Goal: Task Accomplishment & Management: Use online tool/utility

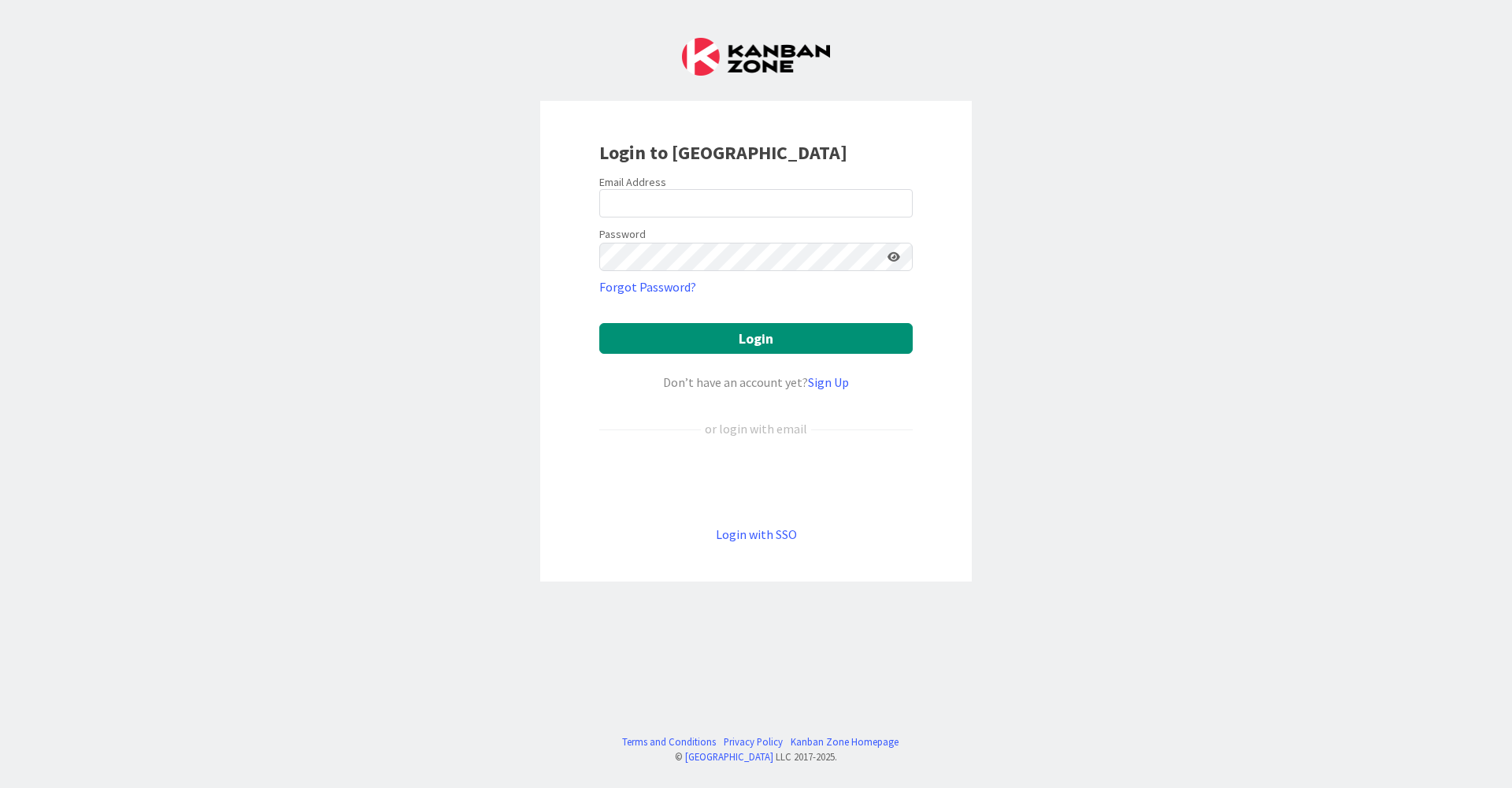
click at [599, 217] on div at bounding box center [599, 217] width 0 height 0
type input "[EMAIL_ADDRESS][DOMAIN_NAME]"
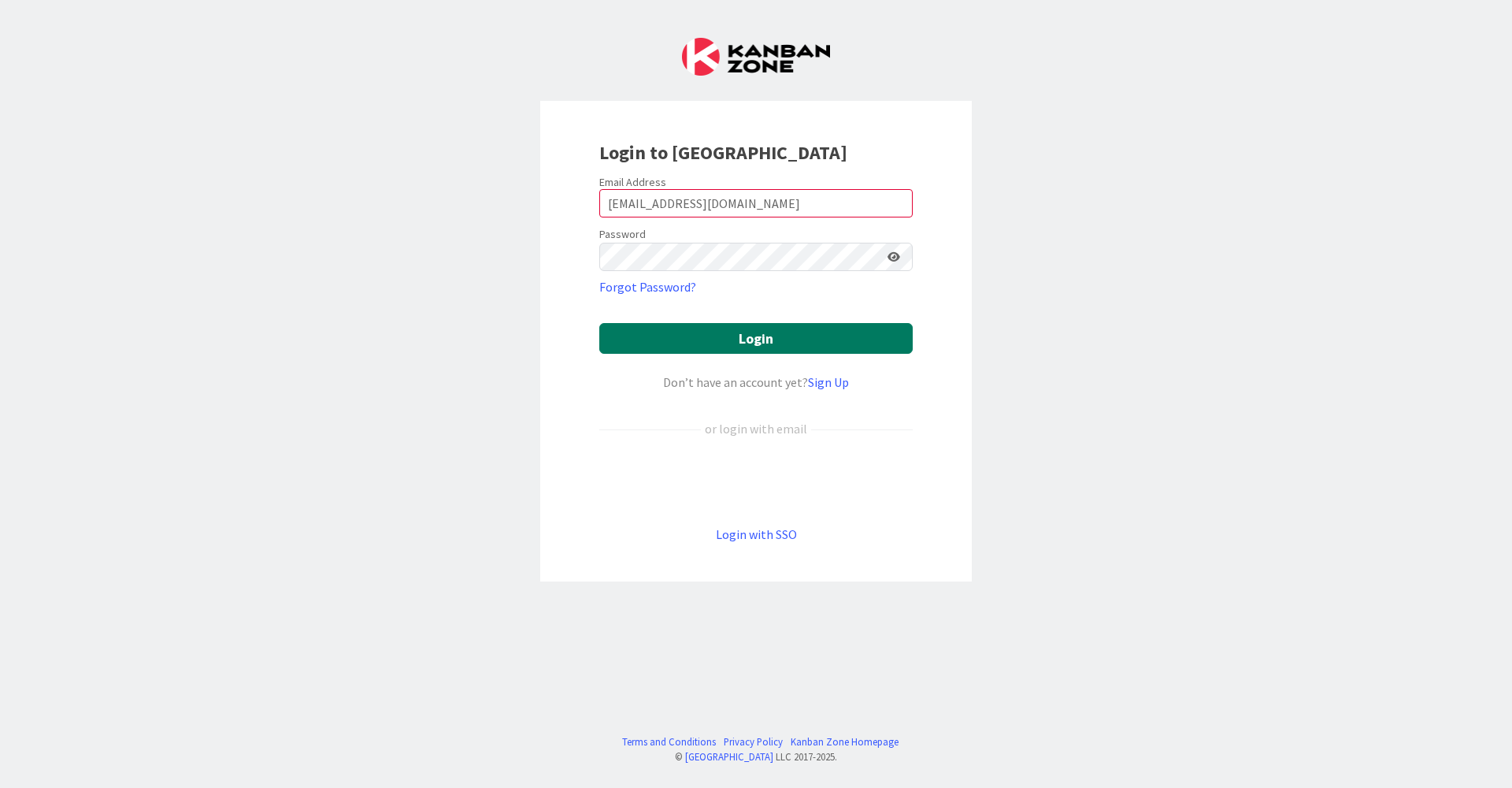
click at [708, 340] on button "Login" at bounding box center [756, 338] width 314 height 31
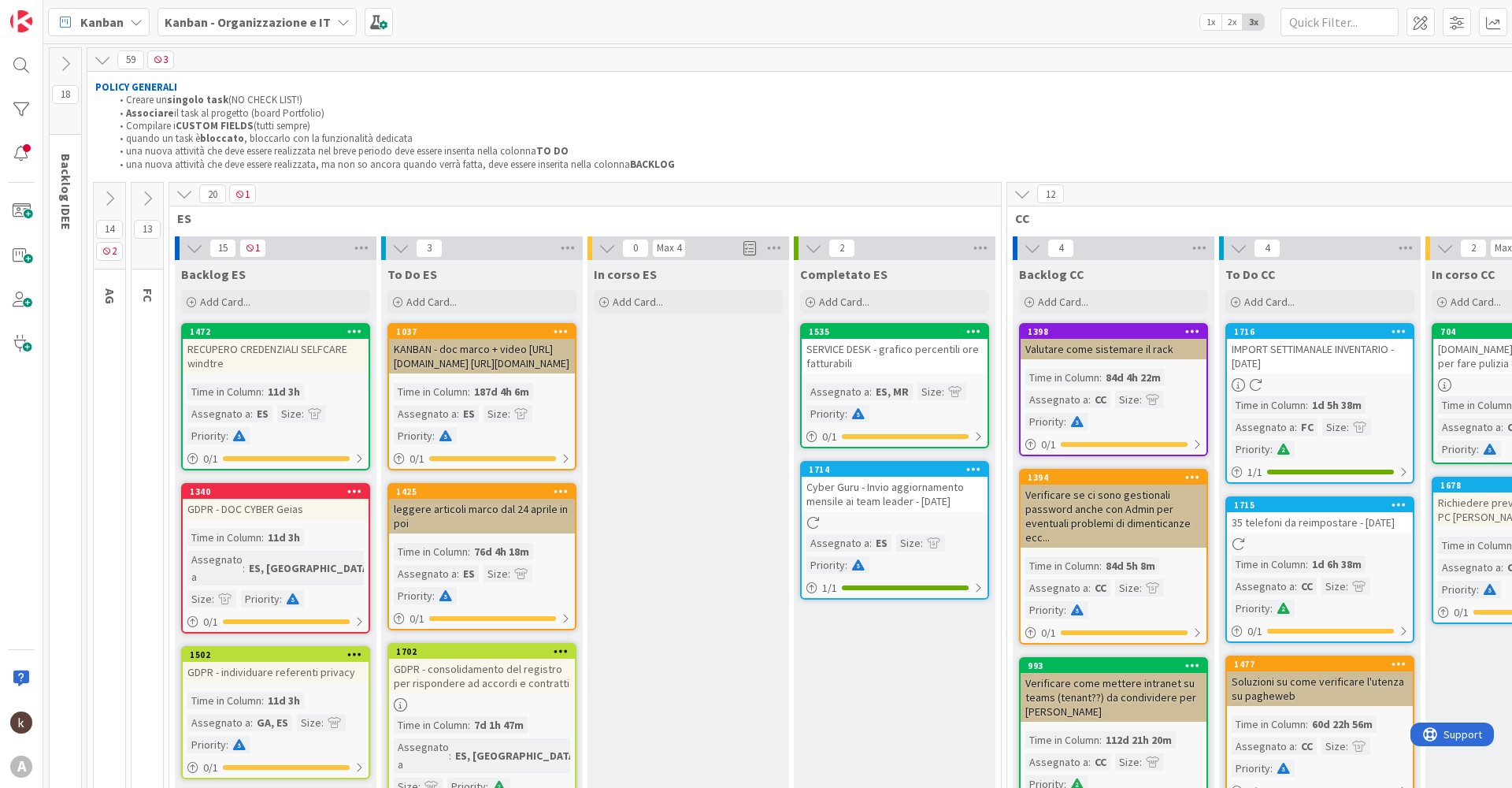
click at [188, 196] on icon at bounding box center [184, 194] width 17 height 17
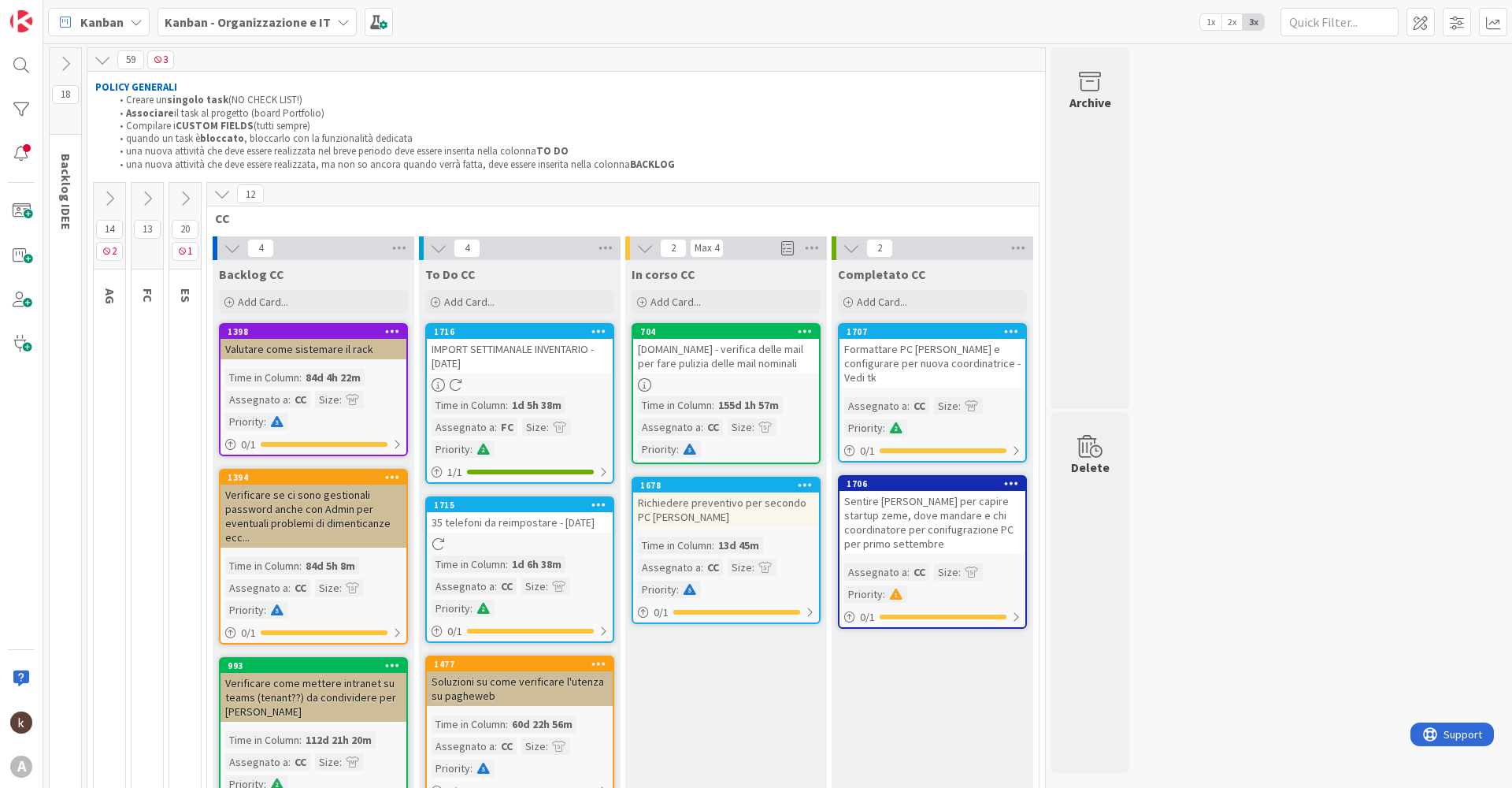
click at [117, 202] on icon at bounding box center [110, 199] width 17 height 17
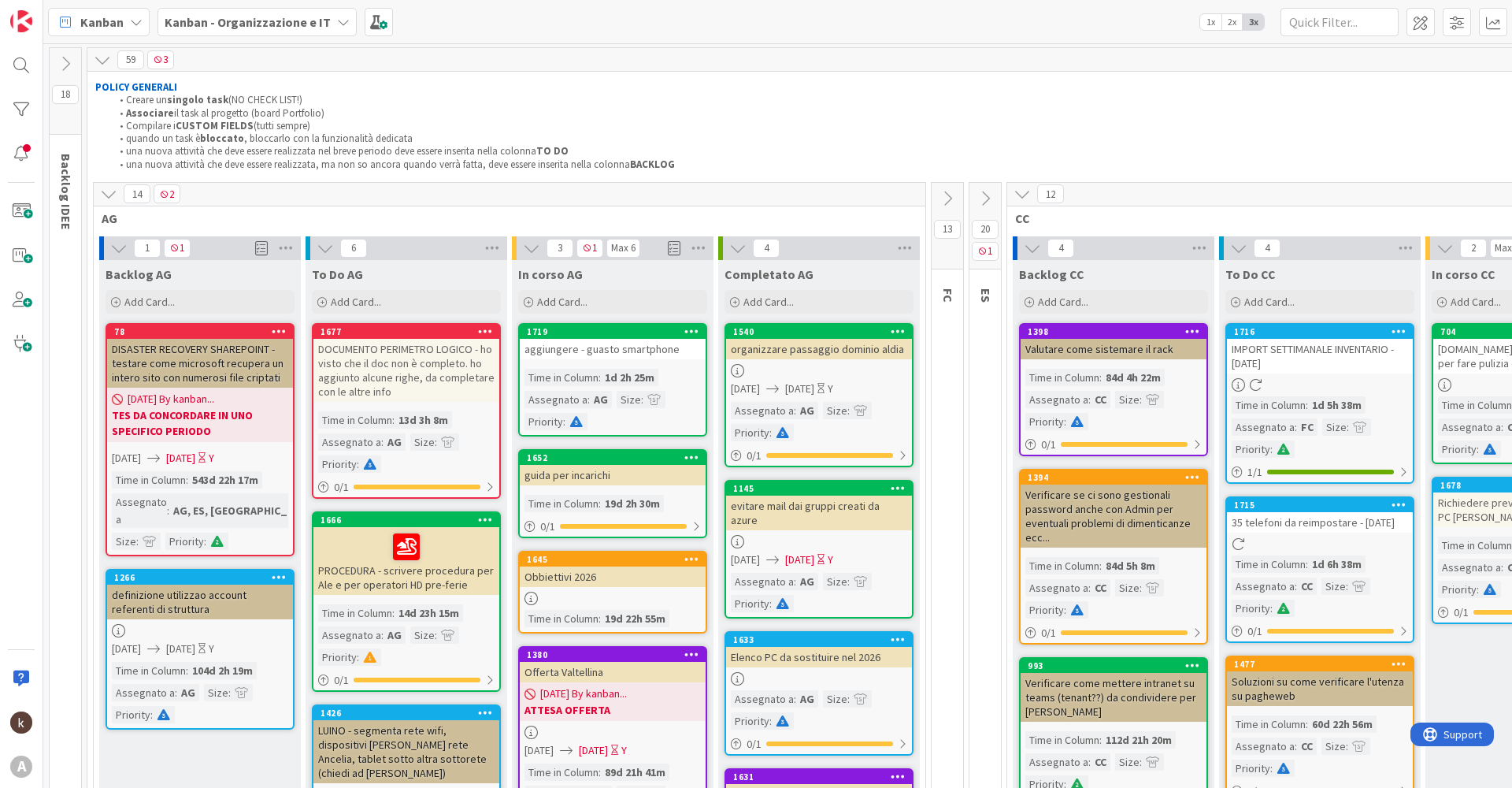
scroll to position [79, 0]
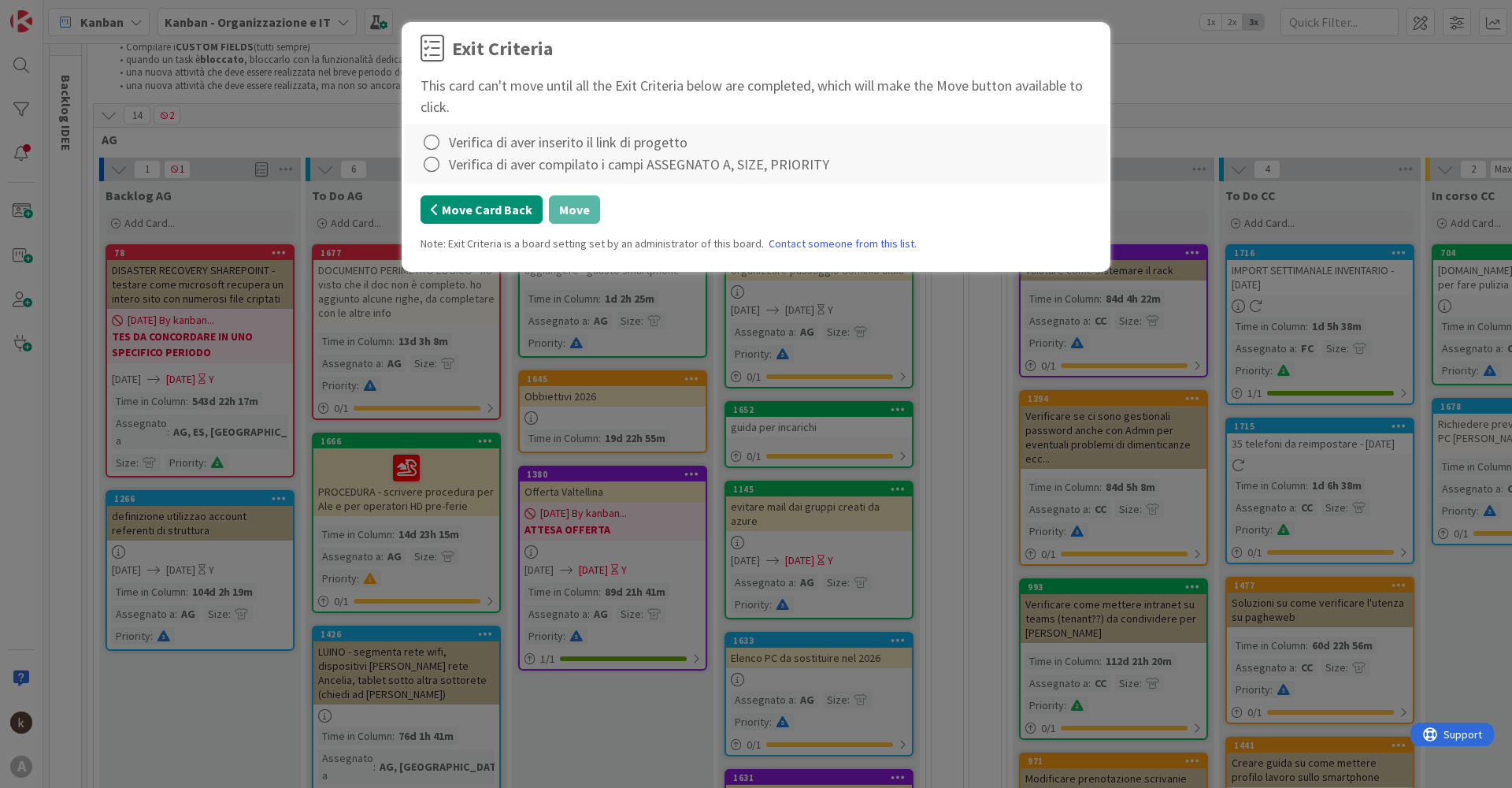
click at [473, 217] on button "Move Card Back" at bounding box center [481, 209] width 122 height 29
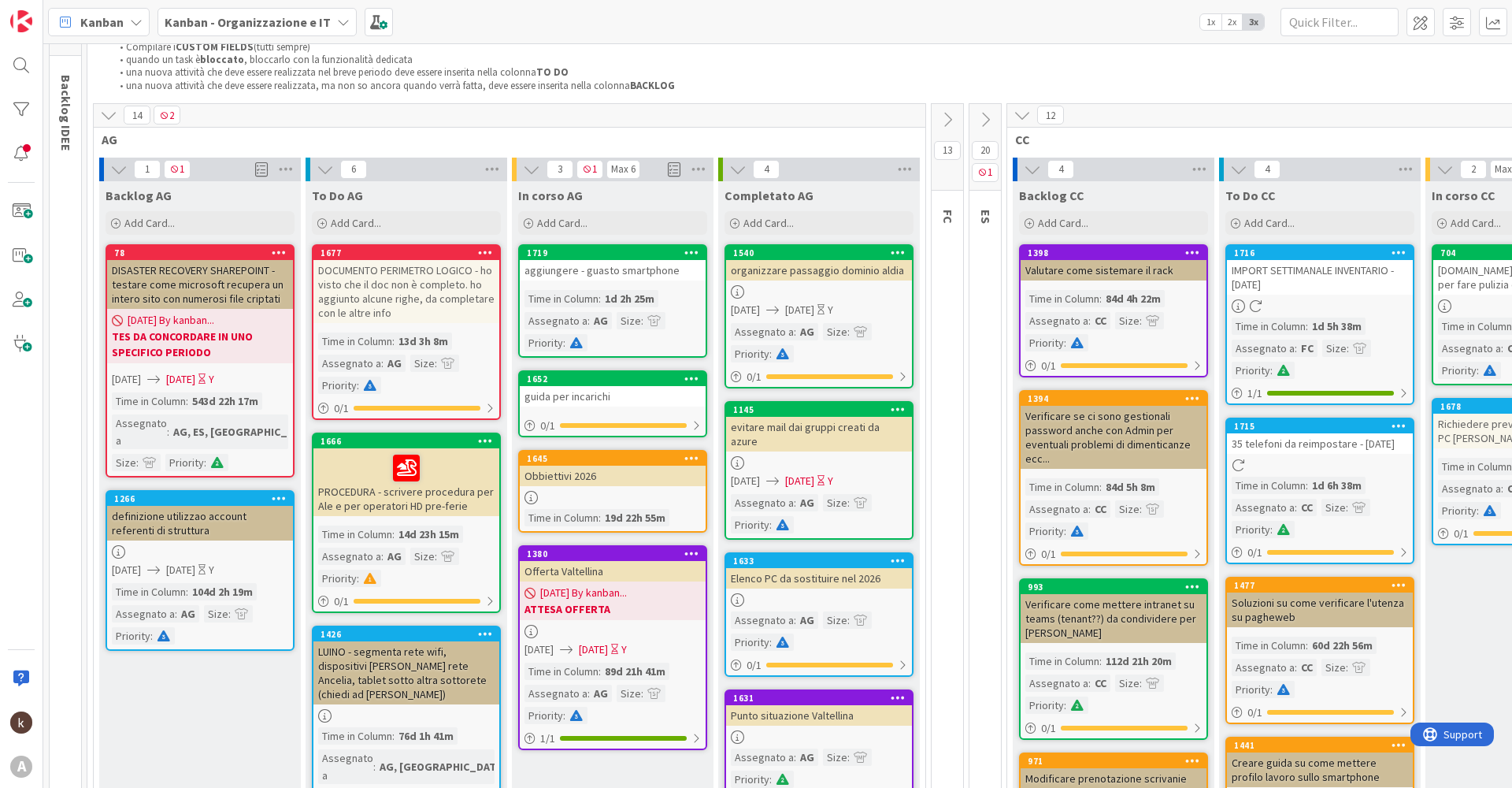
click at [584, 412] on link "1652 guida per incarichi 0 / 1" at bounding box center [612, 403] width 189 height 67
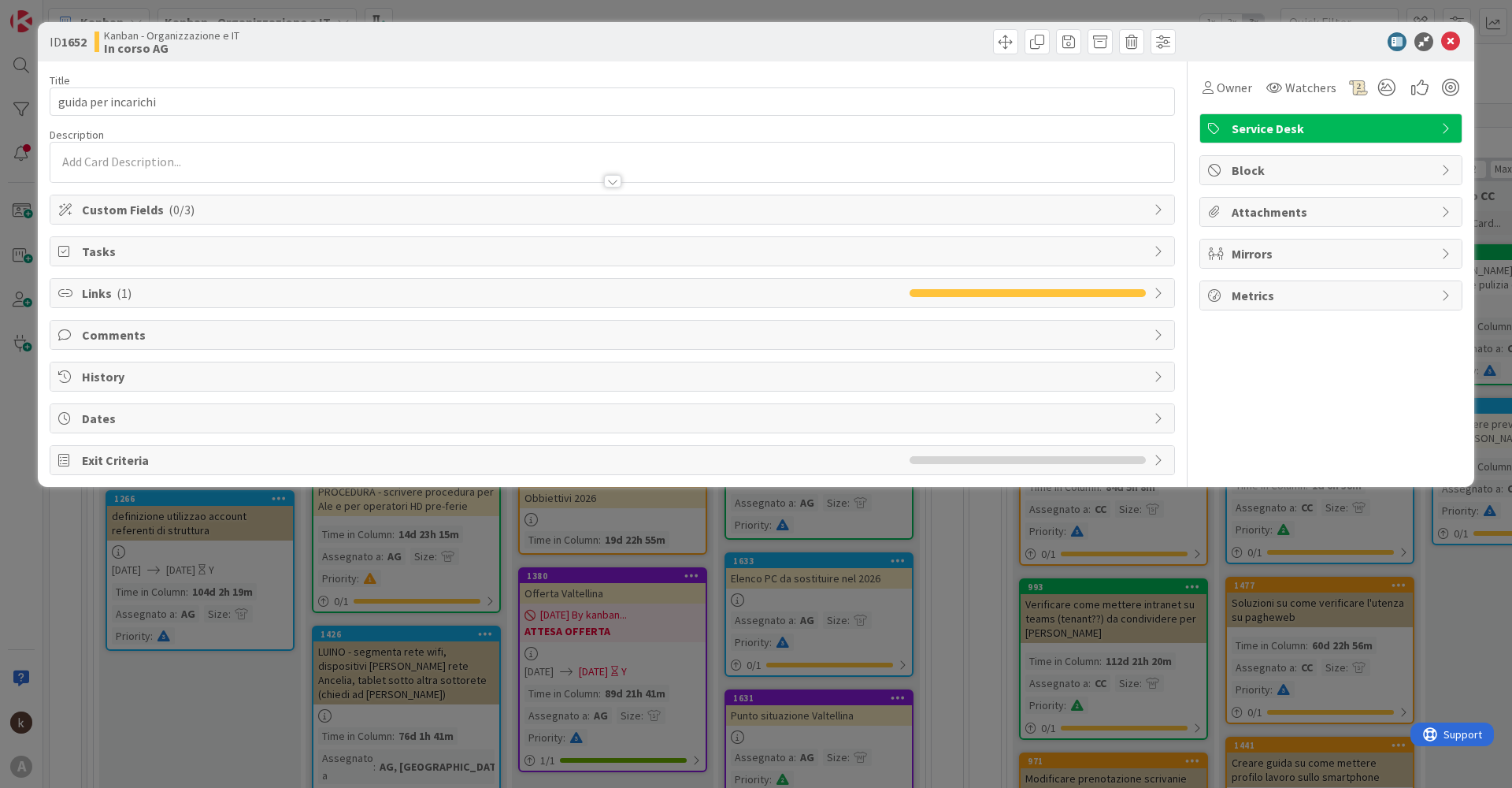
click at [235, 215] on span "Custom Fields ( 0/3 )" at bounding box center [614, 209] width 1064 height 19
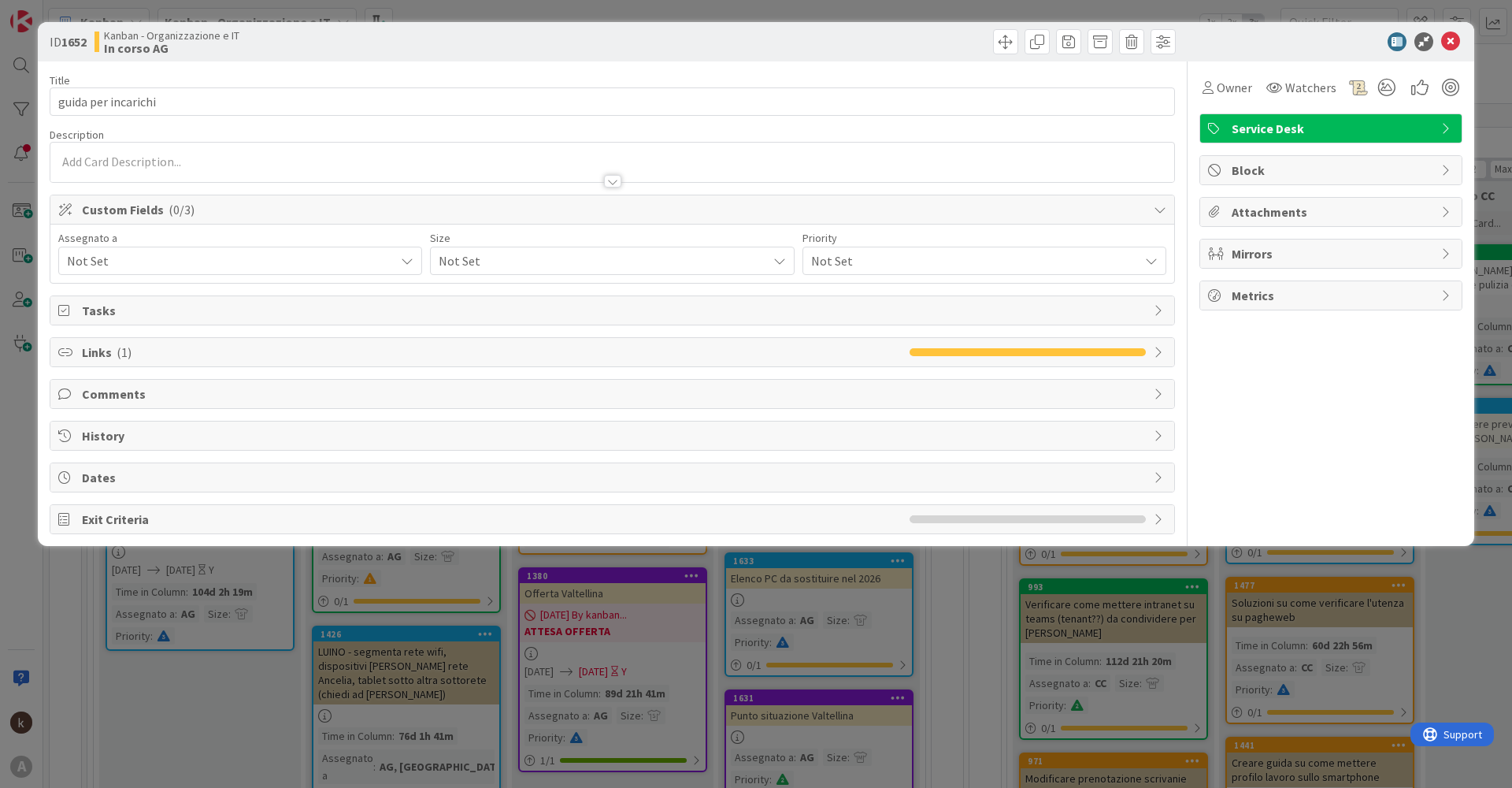
click at [182, 262] on span "Not Set" at bounding box center [230, 261] width 328 height 19
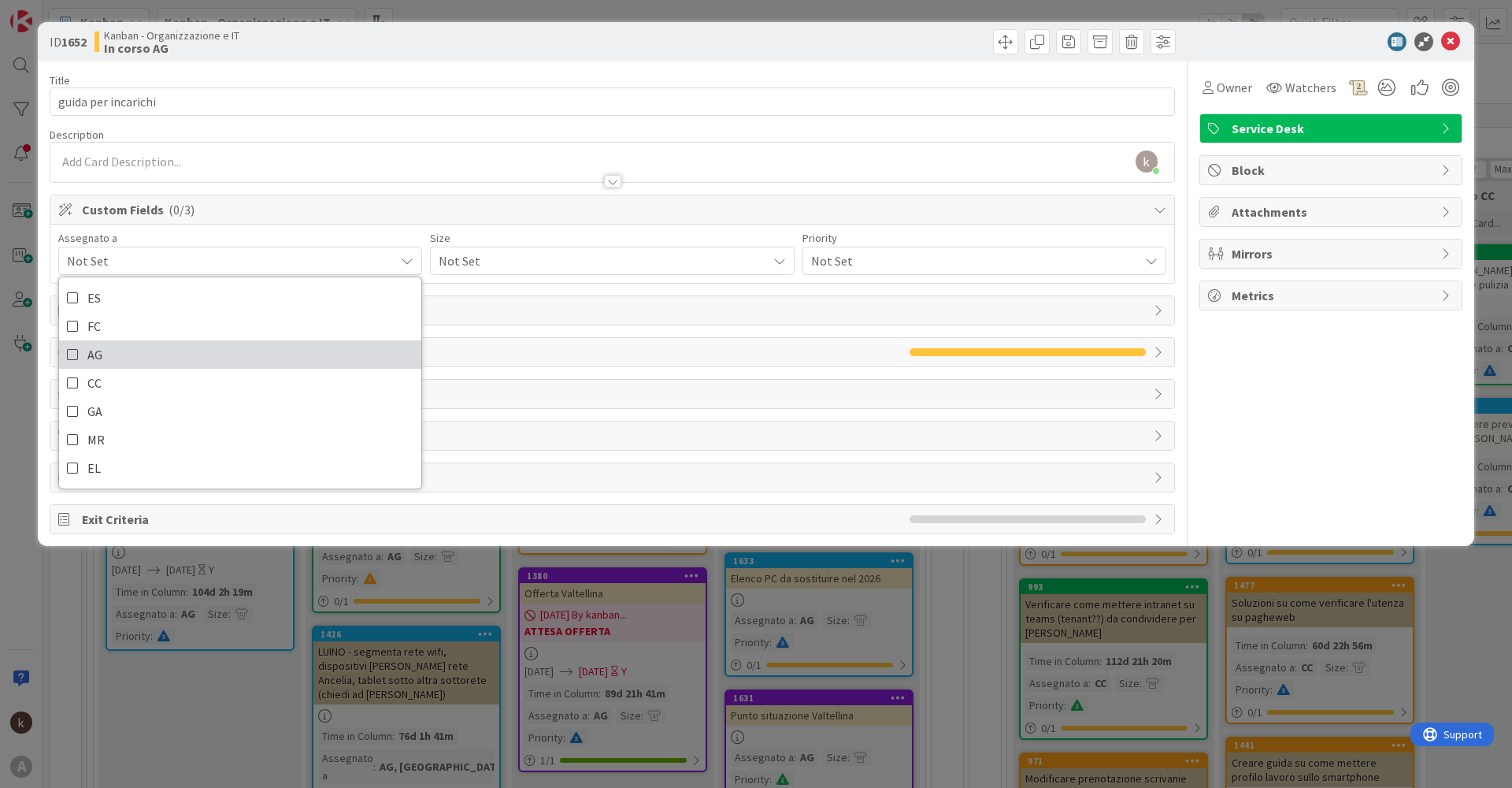
click at [79, 358] on icon at bounding box center [73, 354] width 13 height 23
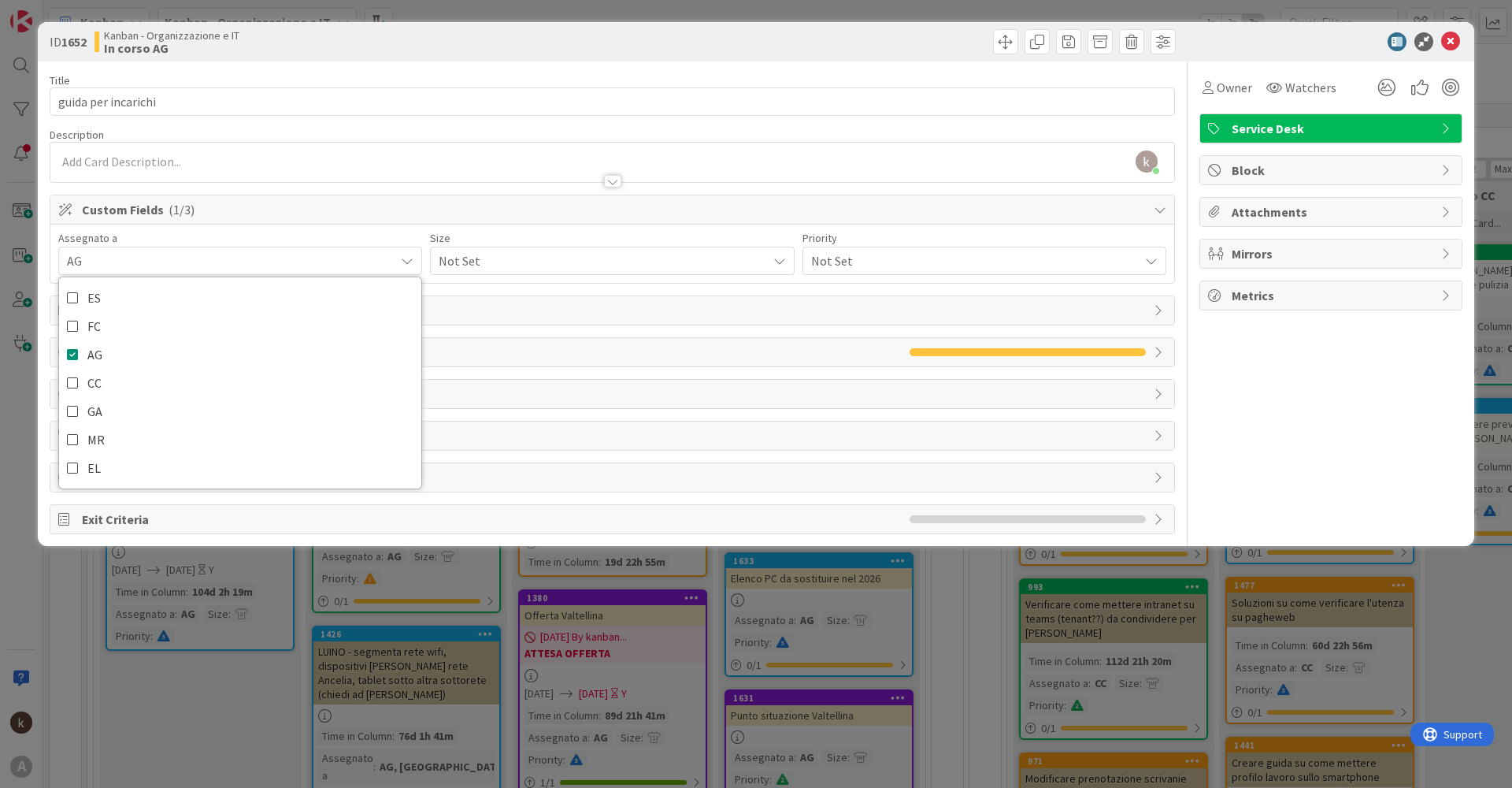
click at [478, 265] on span "Not Set" at bounding box center [598, 261] width 320 height 22
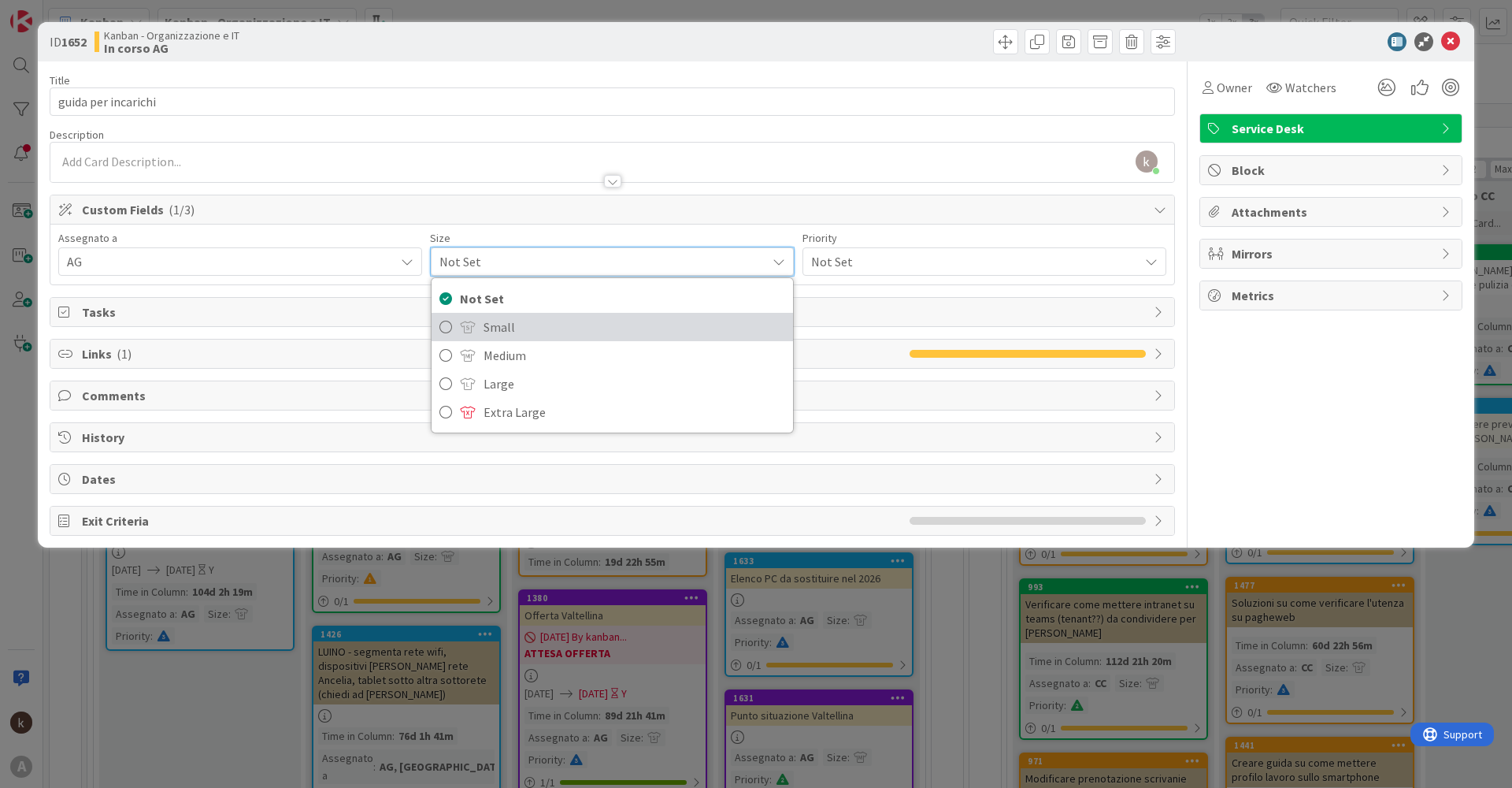
click at [475, 330] on span at bounding box center [468, 327] width 16 height 13
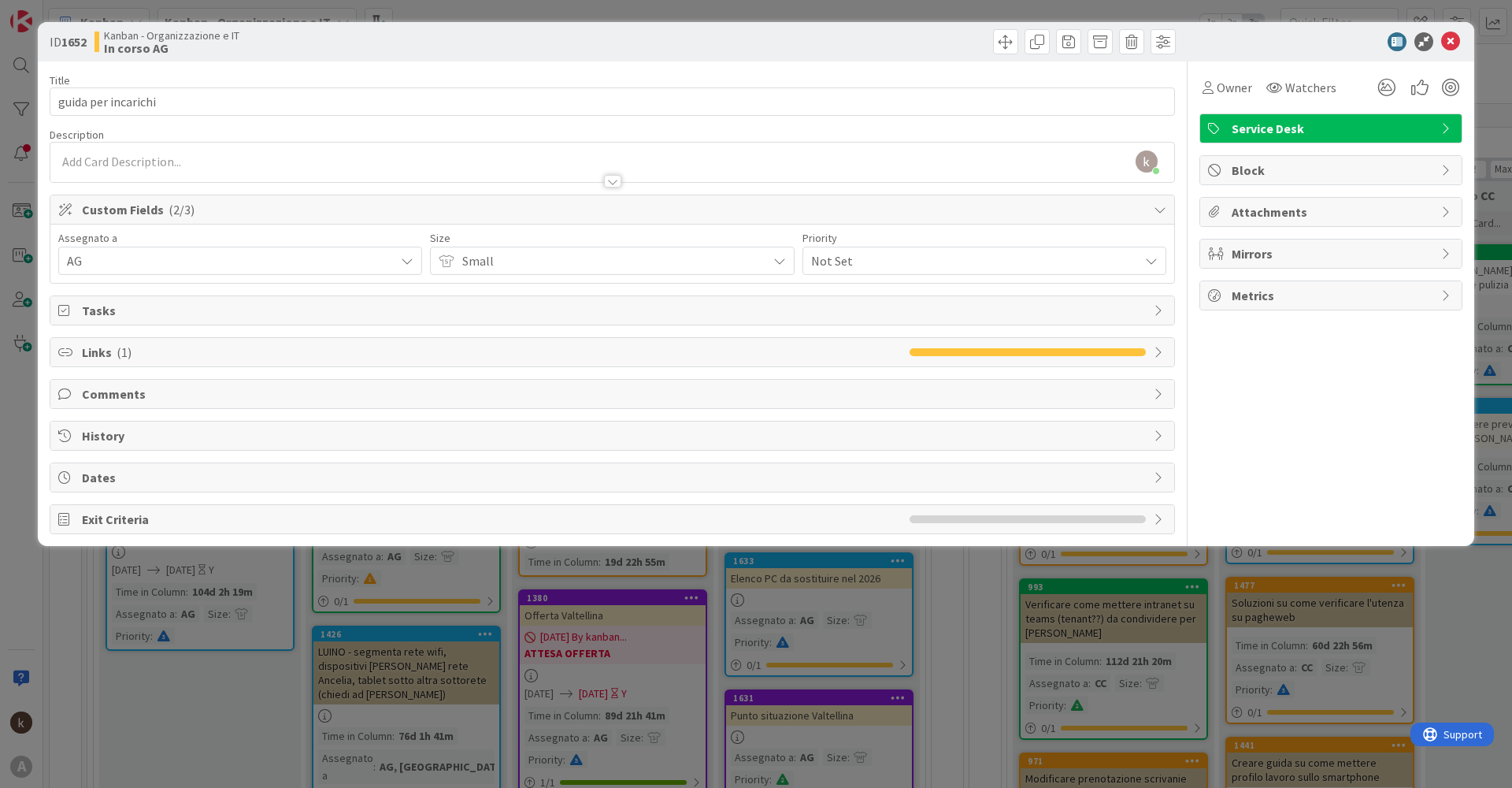
click at [868, 262] on span "Not Set" at bounding box center [971, 261] width 320 height 22
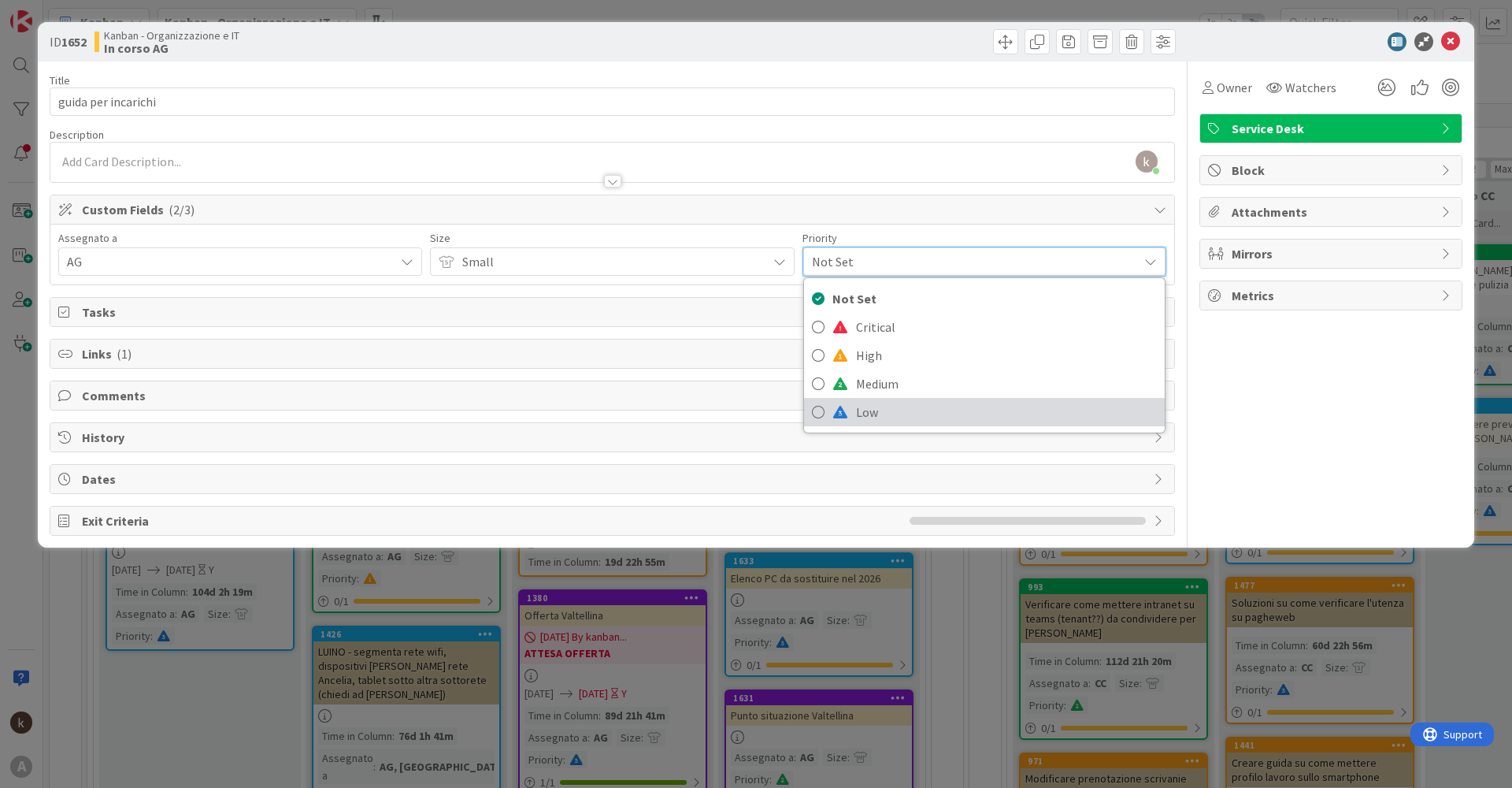
click at [821, 409] on icon at bounding box center [818, 412] width 13 height 23
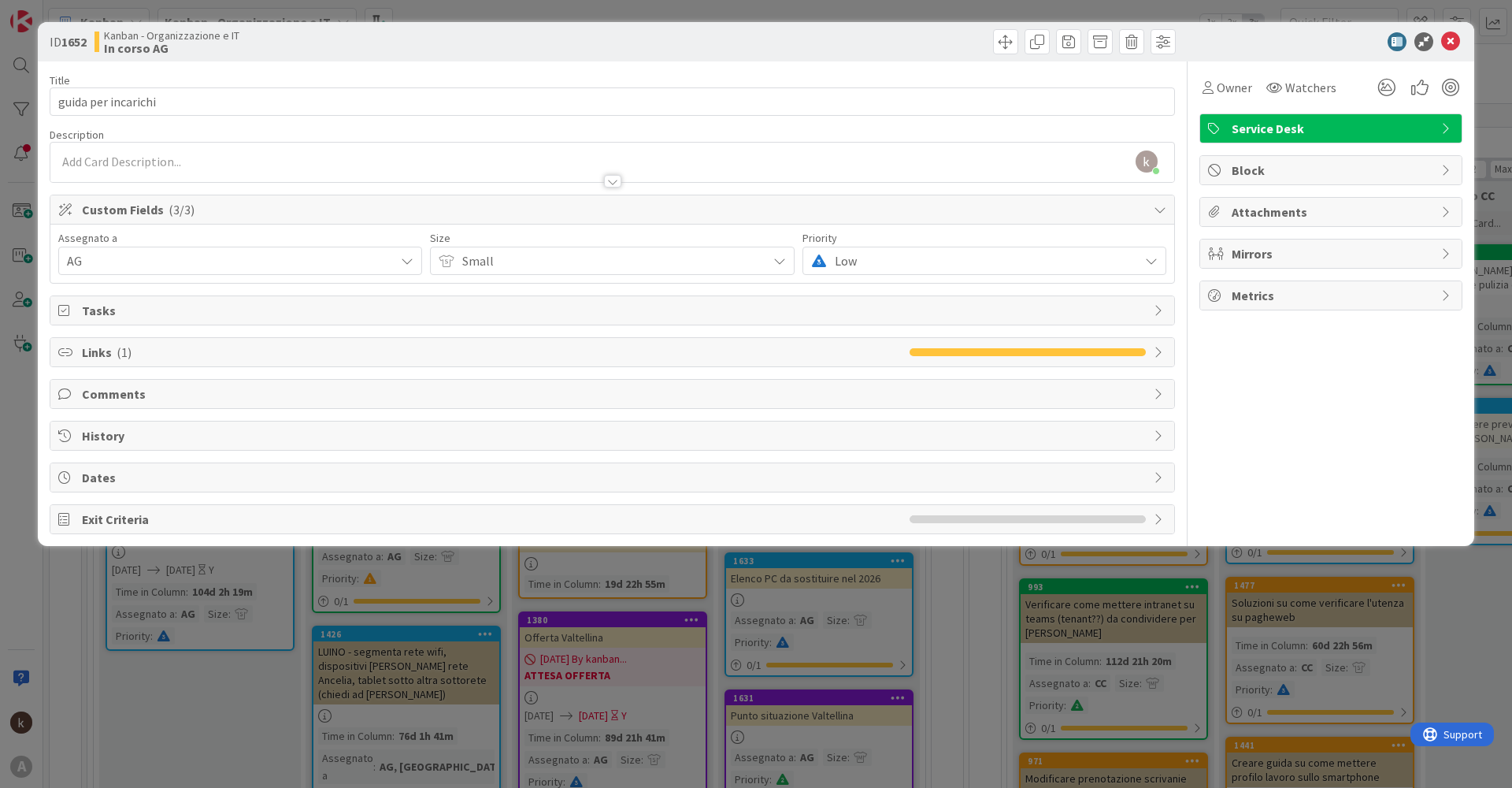
click at [1146, 519] on div "Exit Criteria" at bounding box center [612, 519] width 1124 height 29
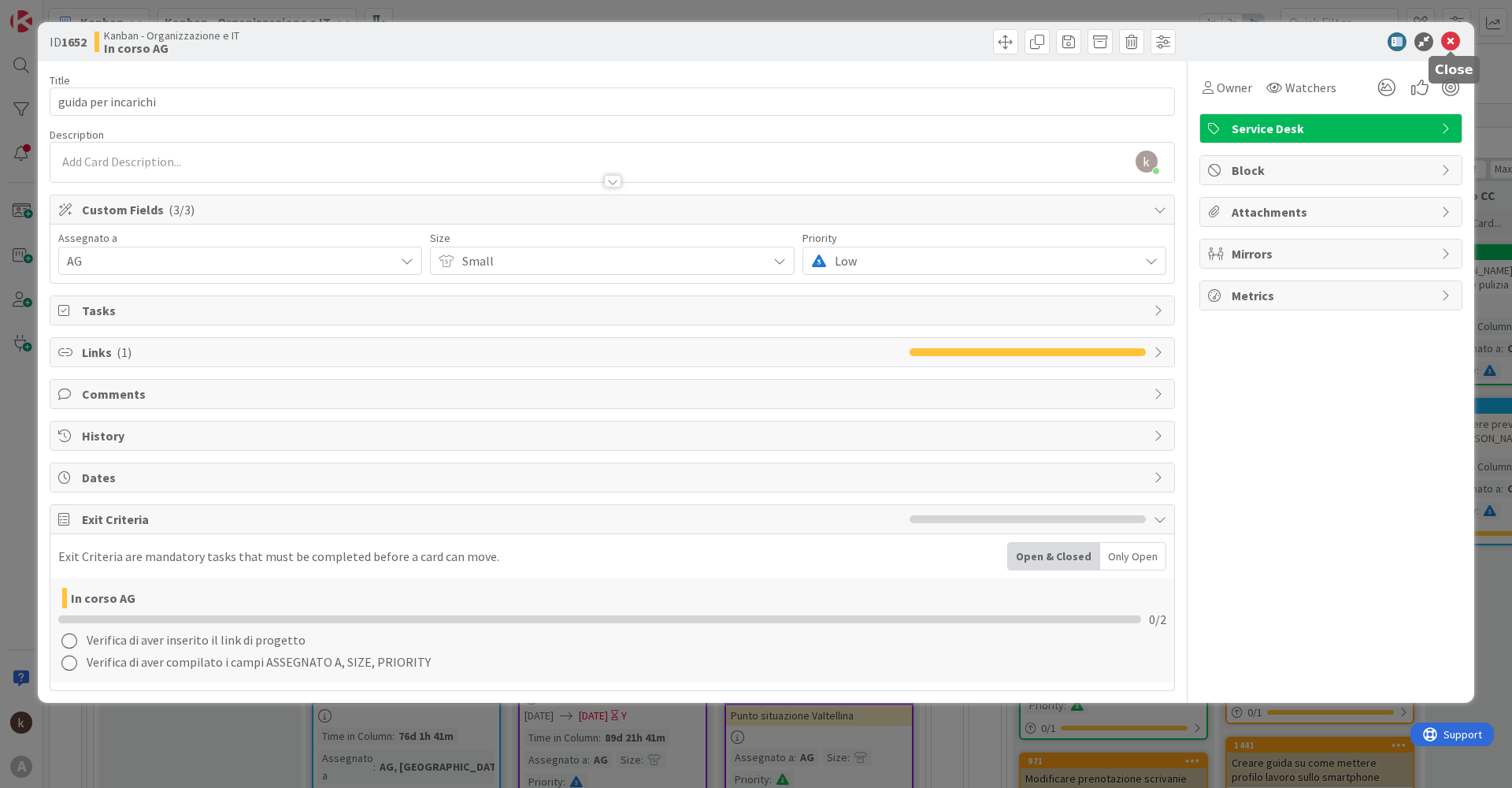
click at [1445, 47] on icon at bounding box center [1451, 42] width 19 height 19
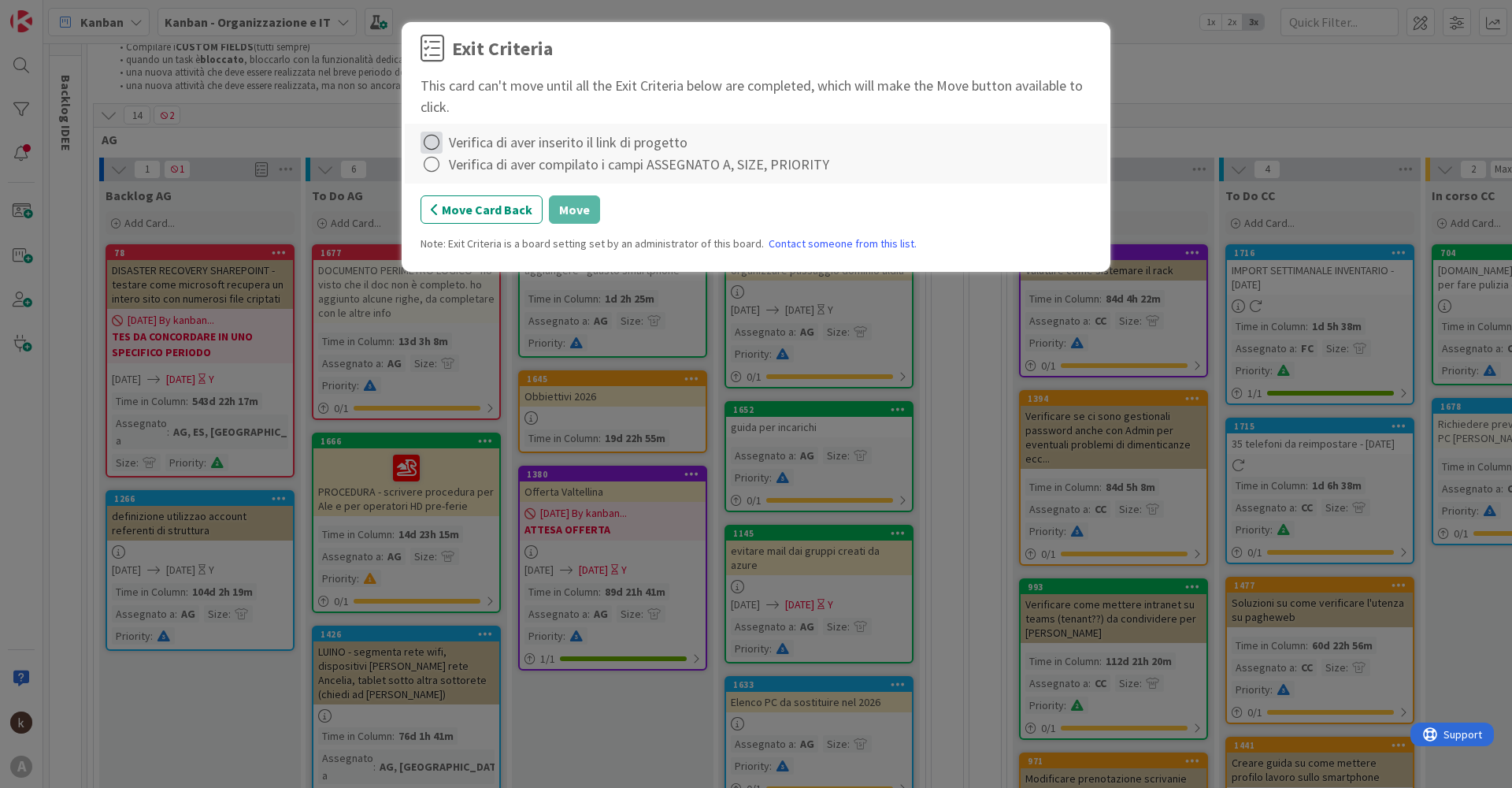
click at [425, 147] on icon at bounding box center [431, 143] width 22 height 22
click at [470, 173] on link "Complete" at bounding box center [519, 175] width 197 height 22
click at [431, 170] on icon at bounding box center [431, 165] width 22 height 22
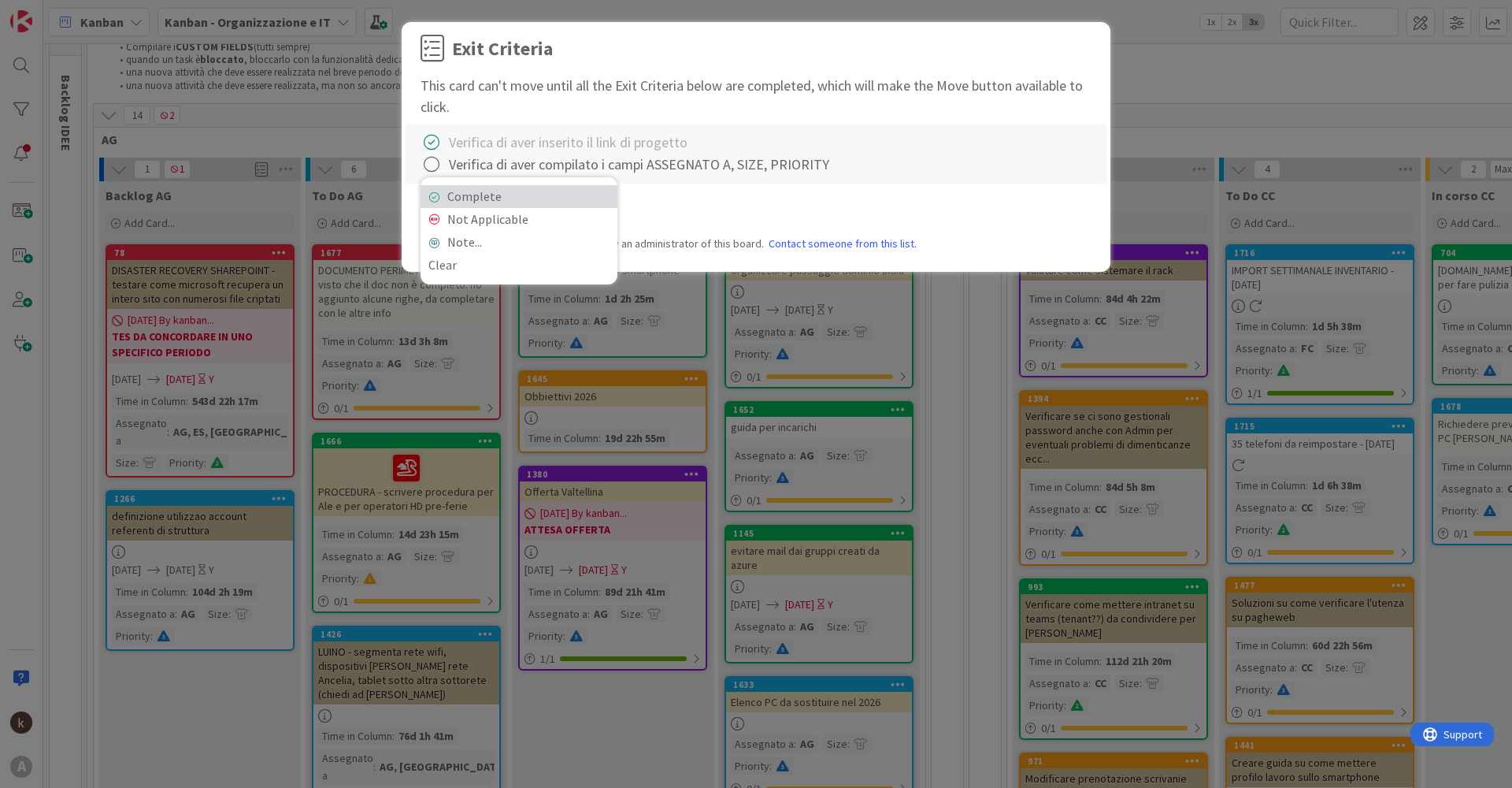
click at [481, 200] on link "Complete" at bounding box center [519, 196] width 197 height 22
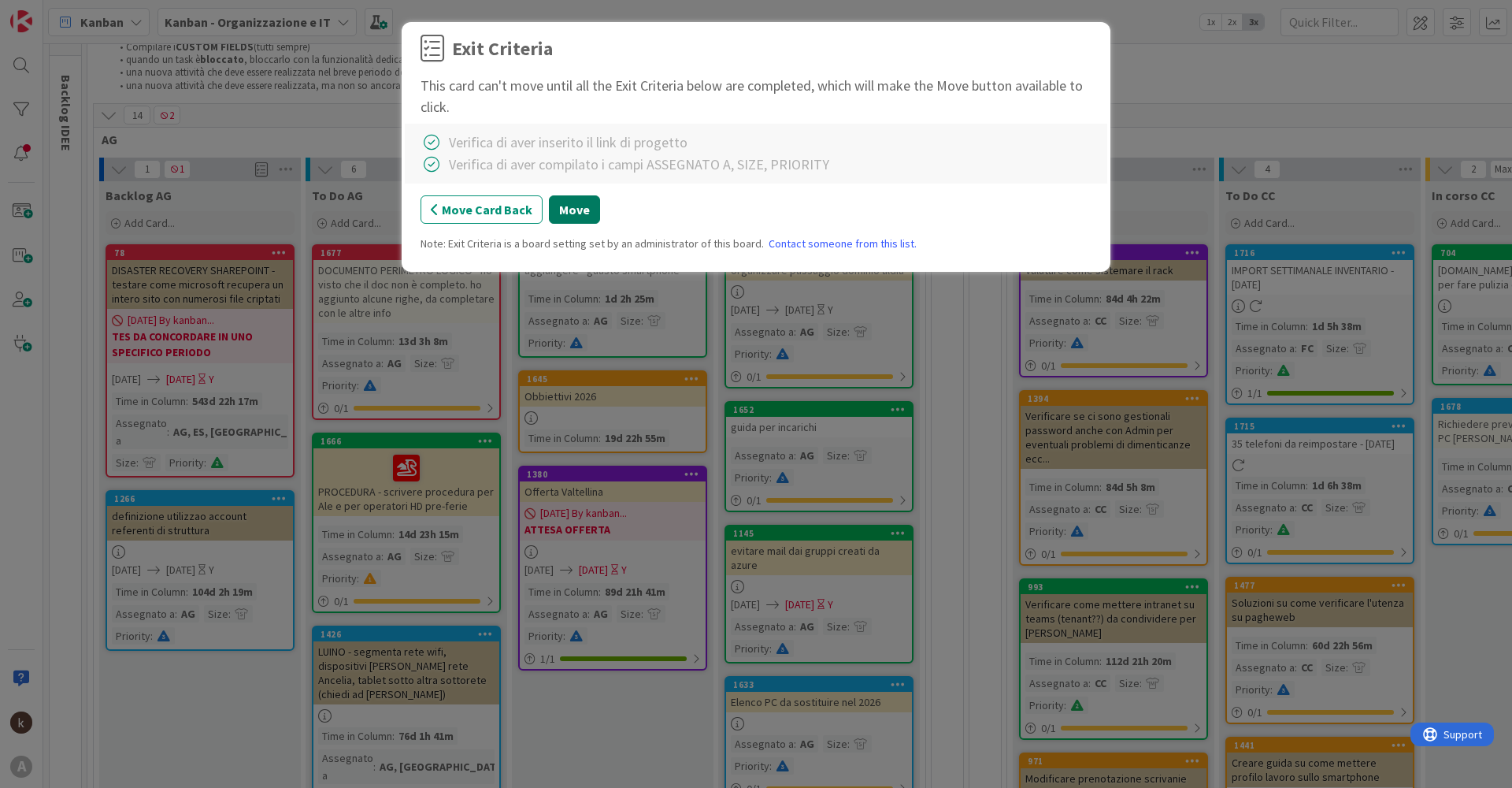
click at [578, 212] on button "Move" at bounding box center [574, 209] width 51 height 29
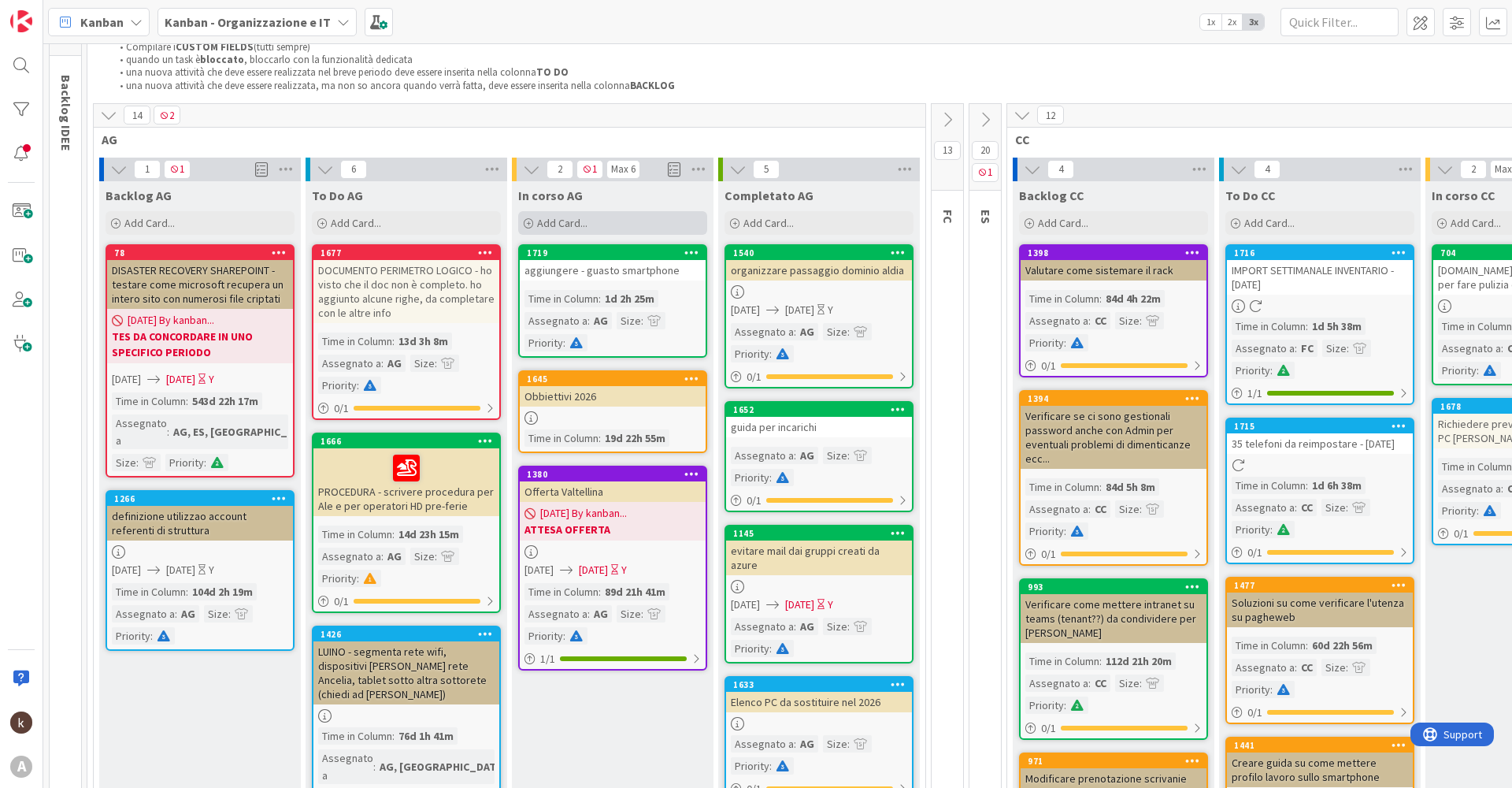
click at [579, 226] on span "Add Card..." at bounding box center [562, 223] width 50 height 14
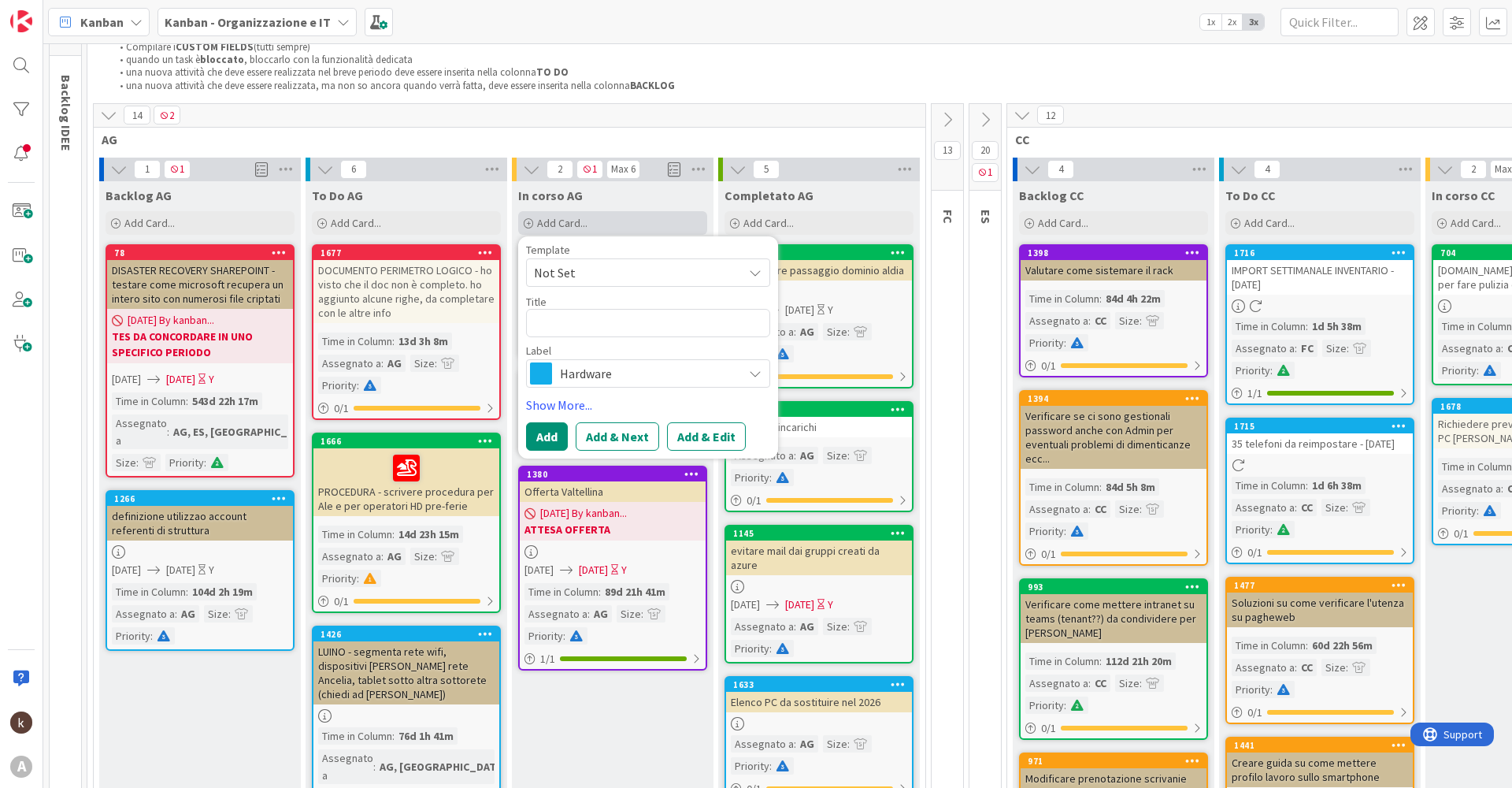
type textarea "x"
type textarea "M"
type textarea "x"
type textarea "MF"
type textarea "x"
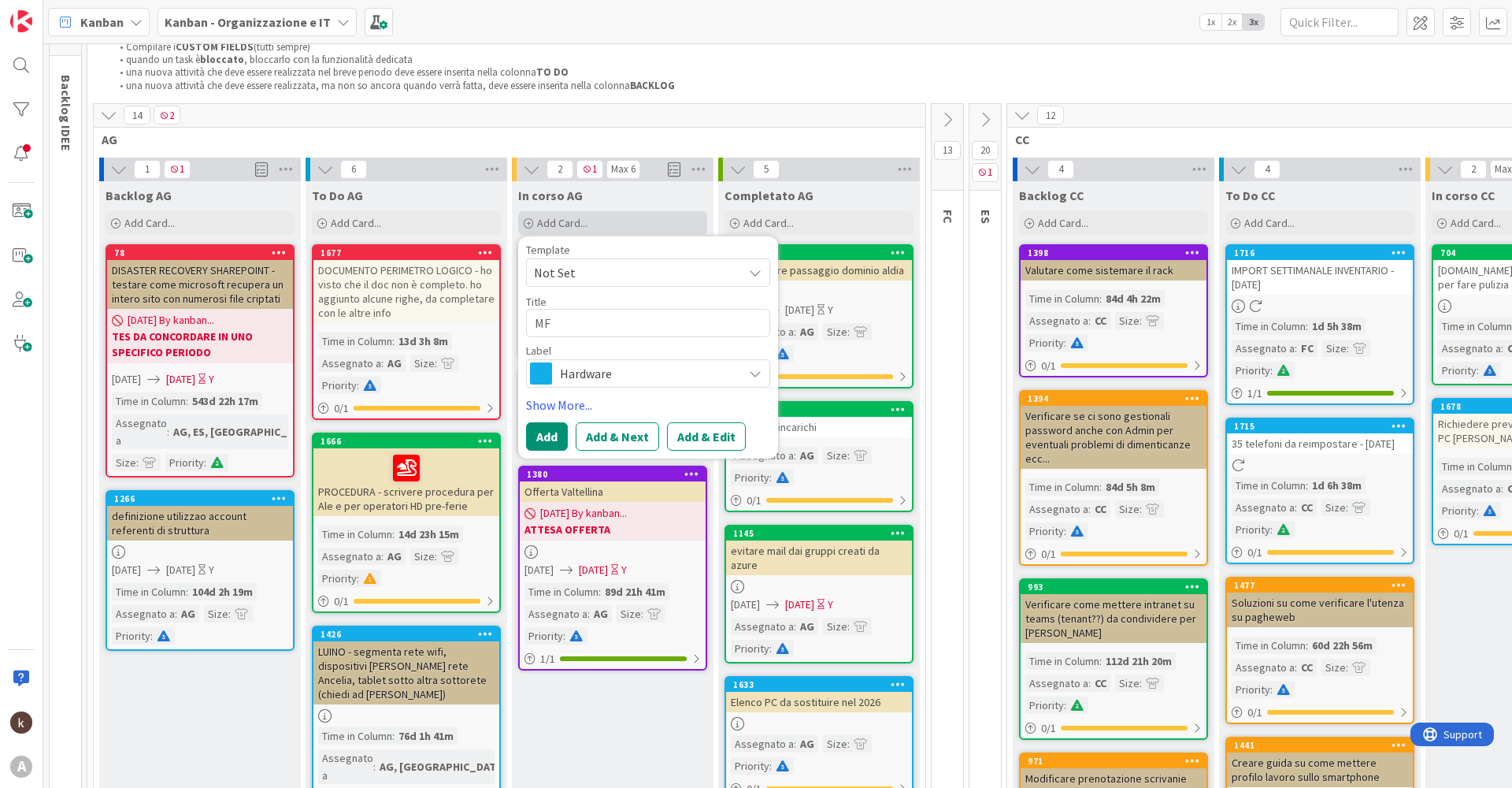
type textarea "MFA"
type textarea "x"
type textarea "MFA"
type textarea "x"
type textarea "MFA A"
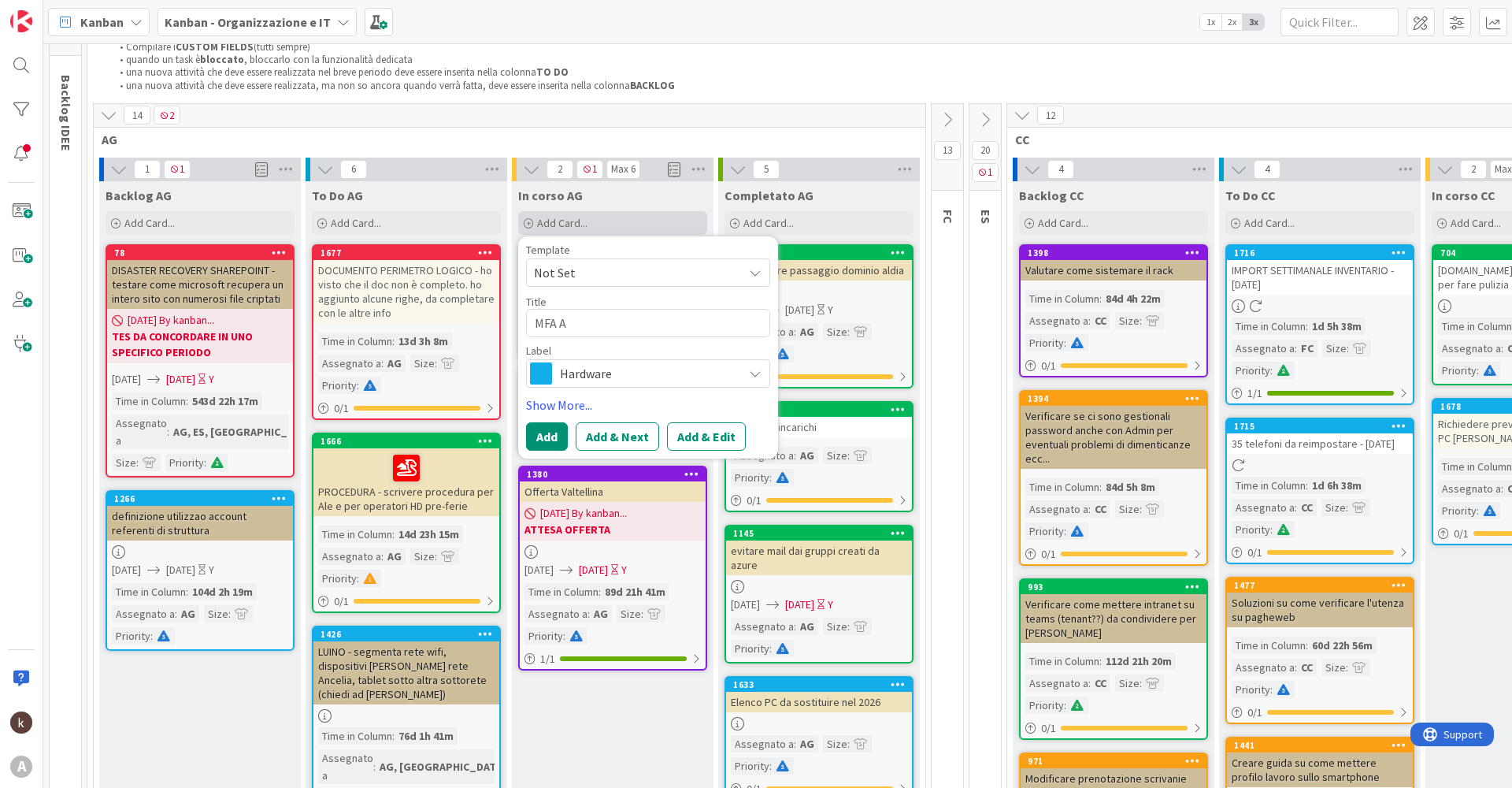
type textarea "x"
type textarea "MFA Ac"
type textarea "x"
type textarea "MFA Acc"
type textarea "x"
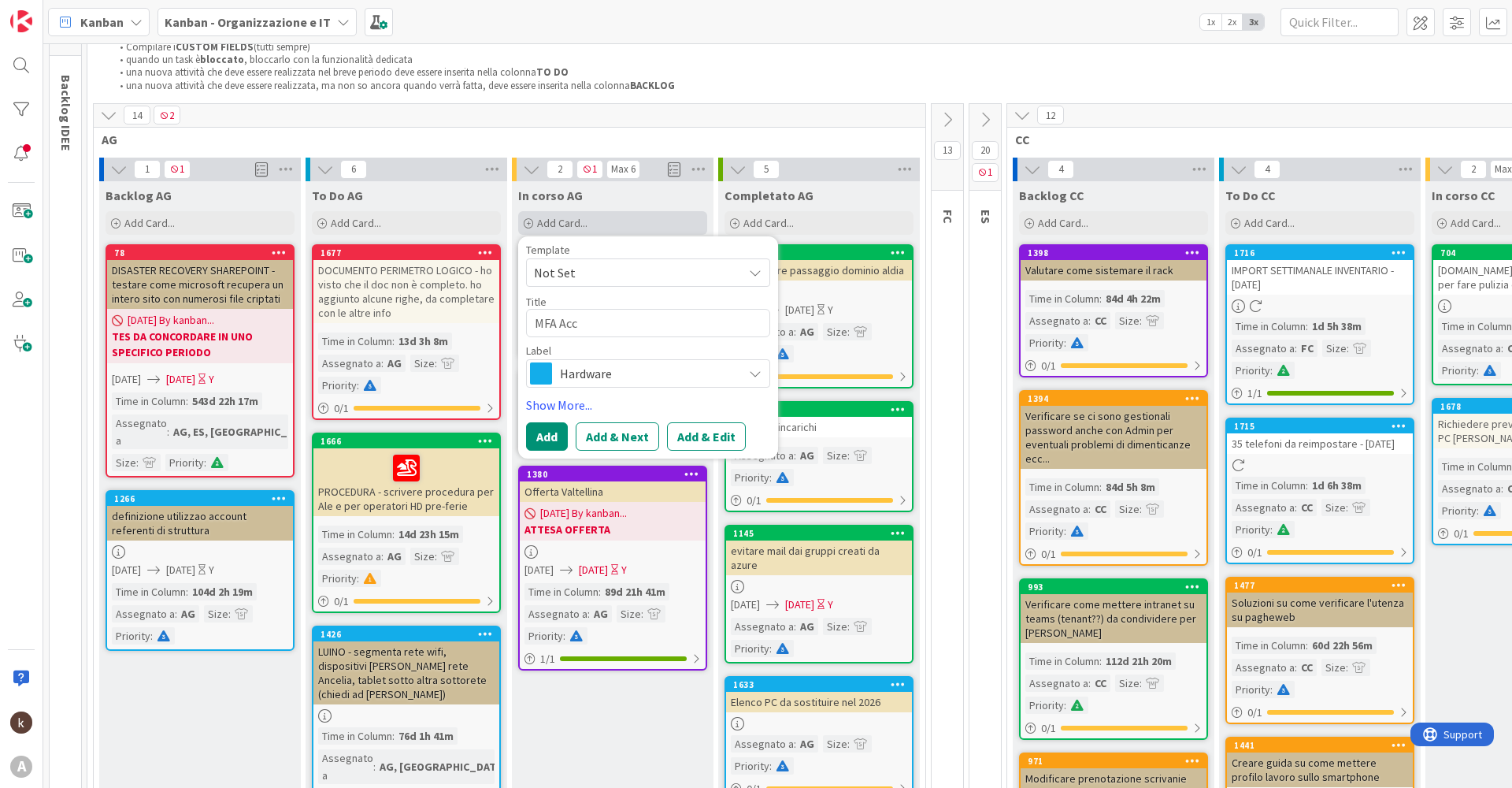
type textarea "MFA Acco"
type textarea "x"
type textarea "MFA Accou"
type textarea "x"
type textarea "MFA Accoun"
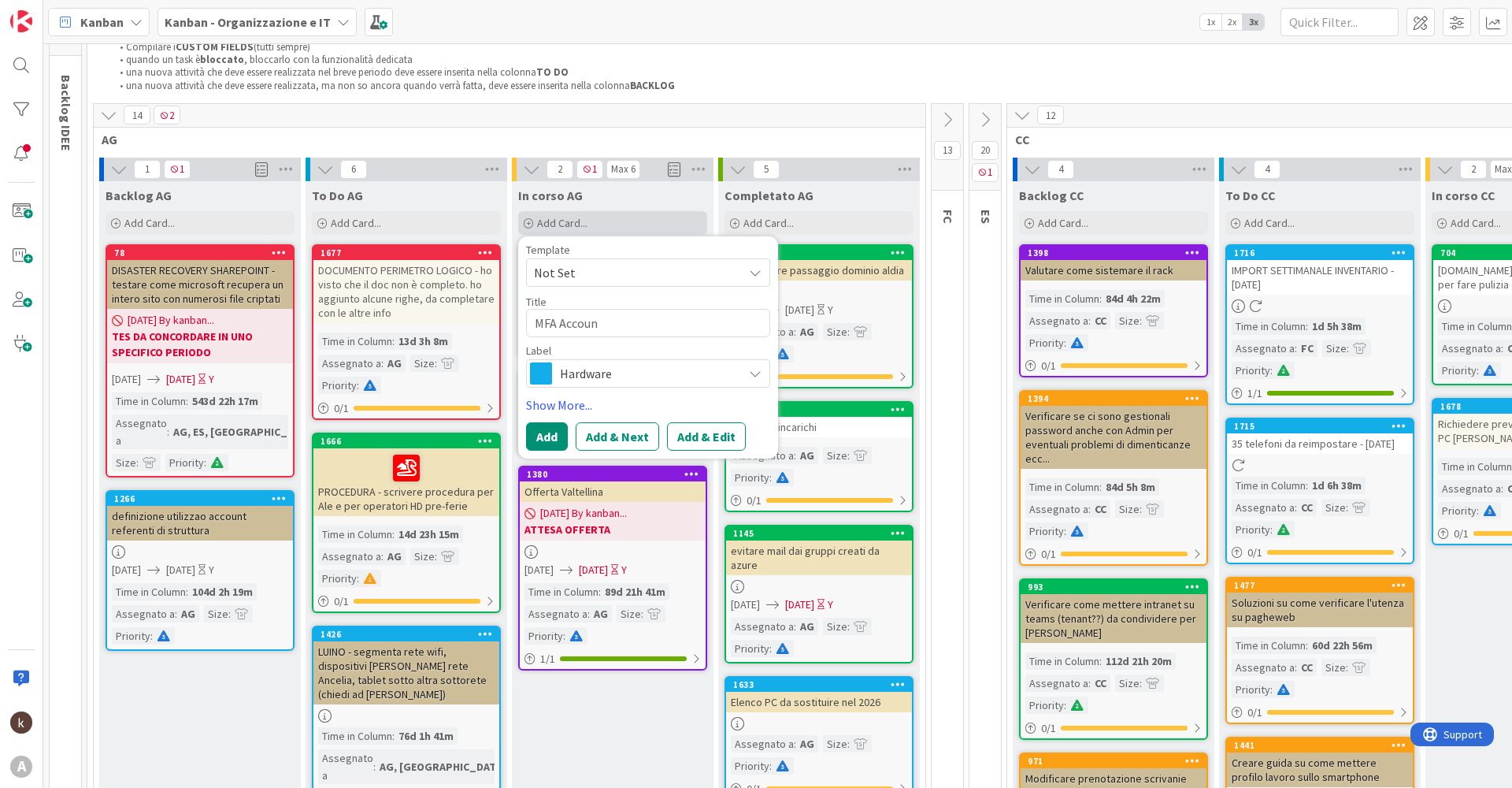
type textarea "x"
type textarea "MFA Account"
type textarea "x"
type textarea "MFA Account"
type textarea "x"
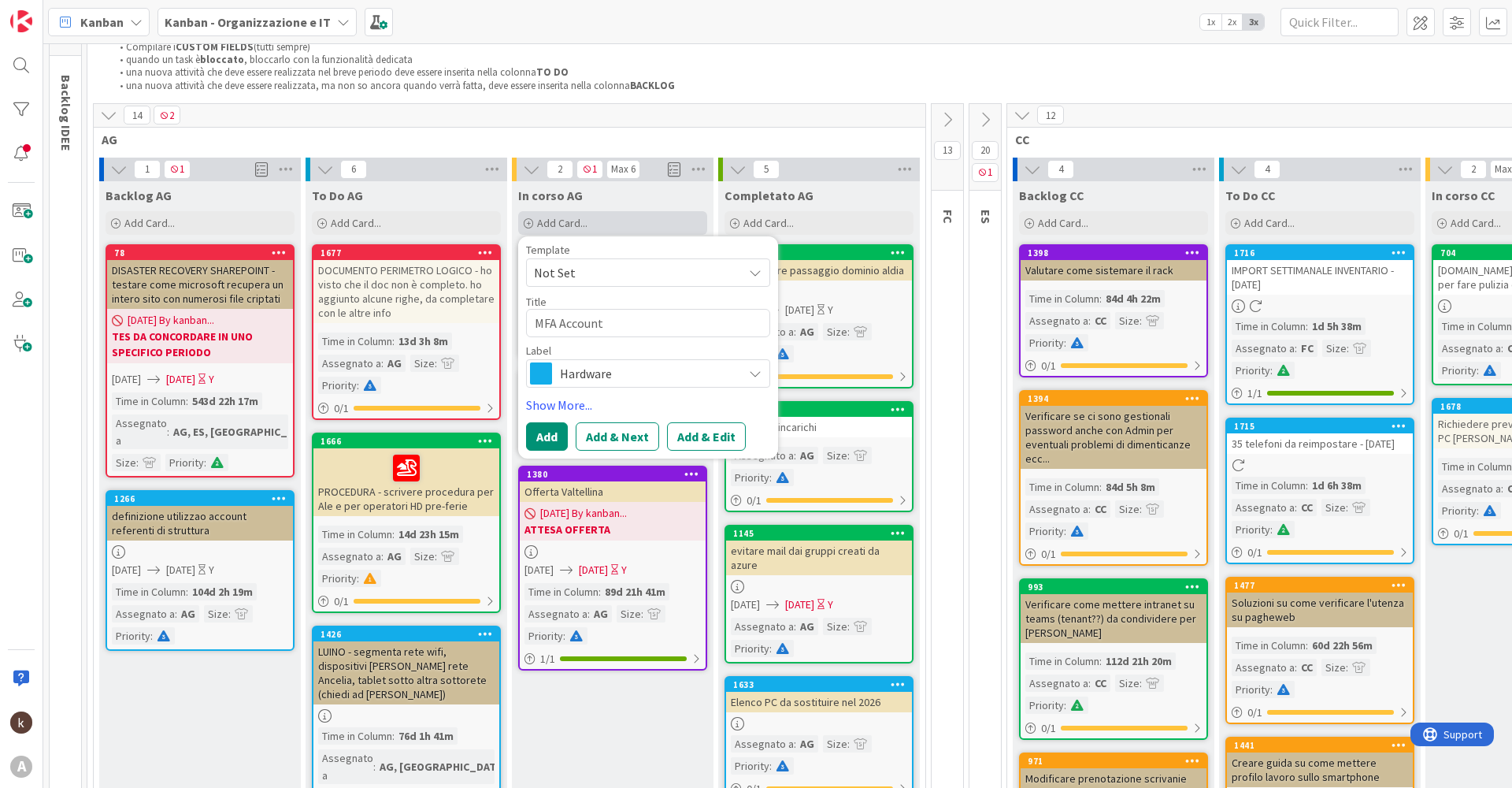
type textarea "MFA Account G"
type textarea "x"
type textarea "MFA Account Go"
type textarea "x"
type textarea "MFA Account Goo"
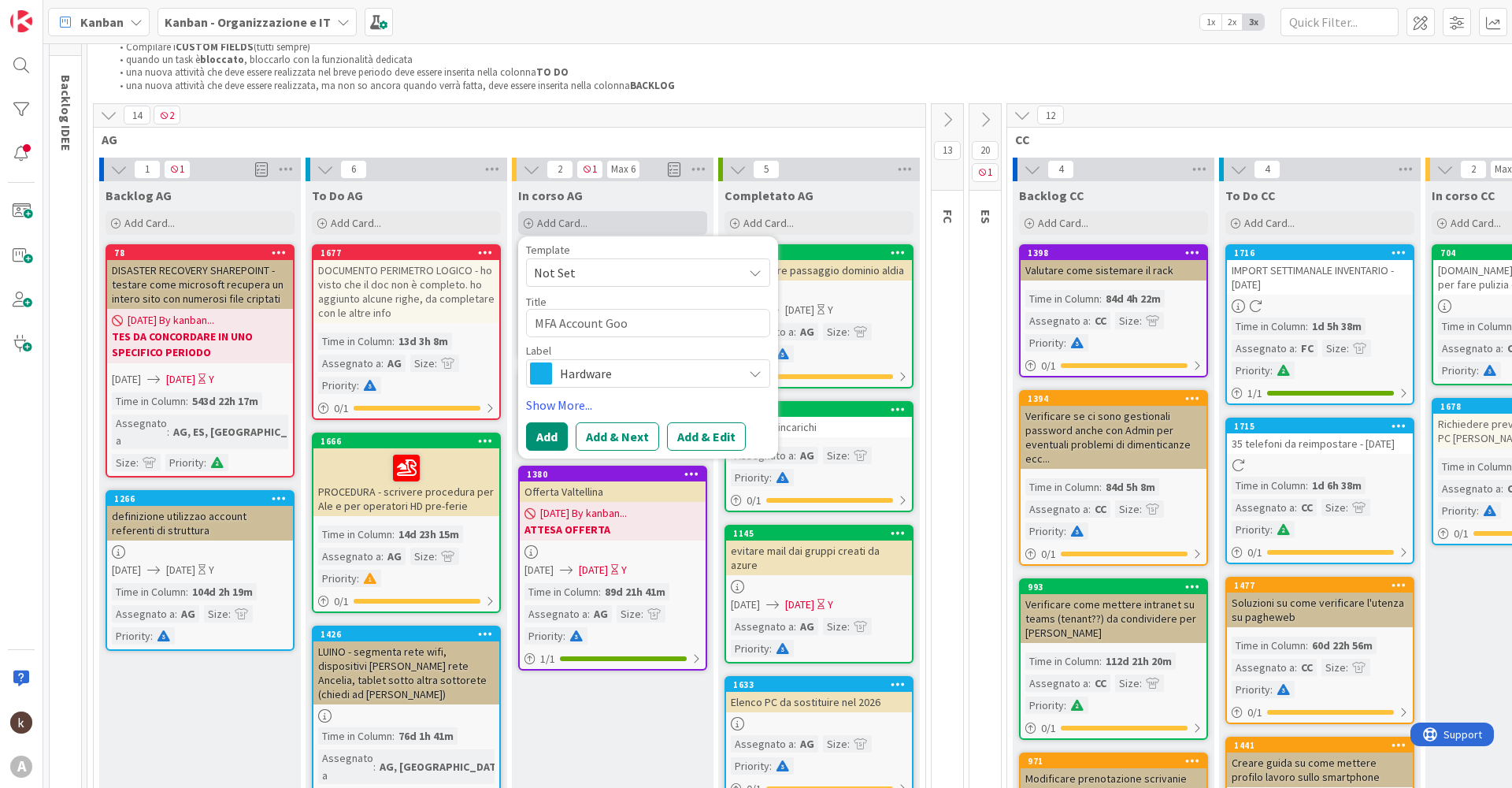
type textarea "x"
type textarea "MFA Account Goog"
type textarea "x"
type textarea "MFA Account Googl"
type textarea "x"
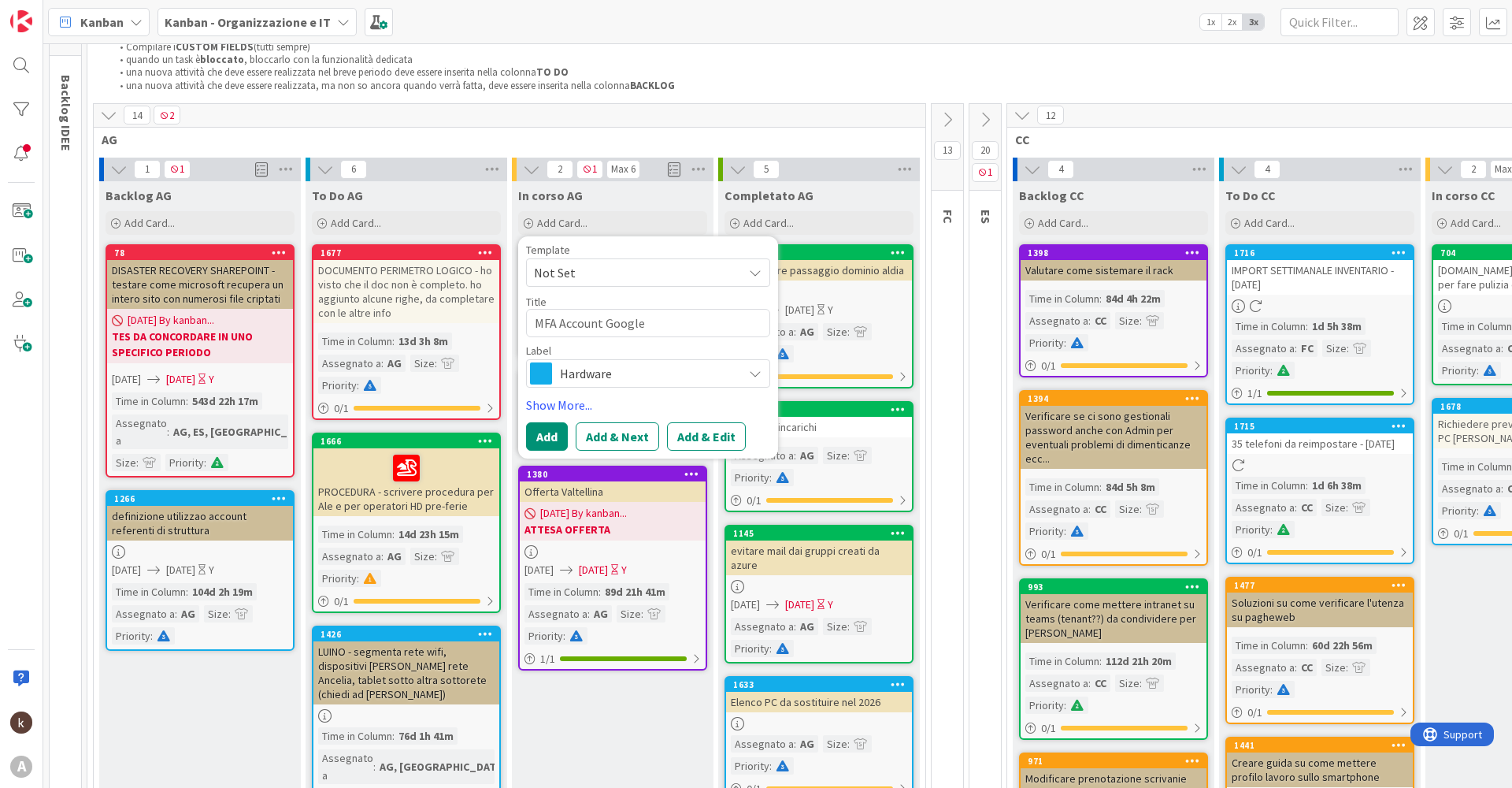
type textarea "MFA Account Google"
click at [641, 368] on span "Hardware" at bounding box center [648, 374] width 175 height 22
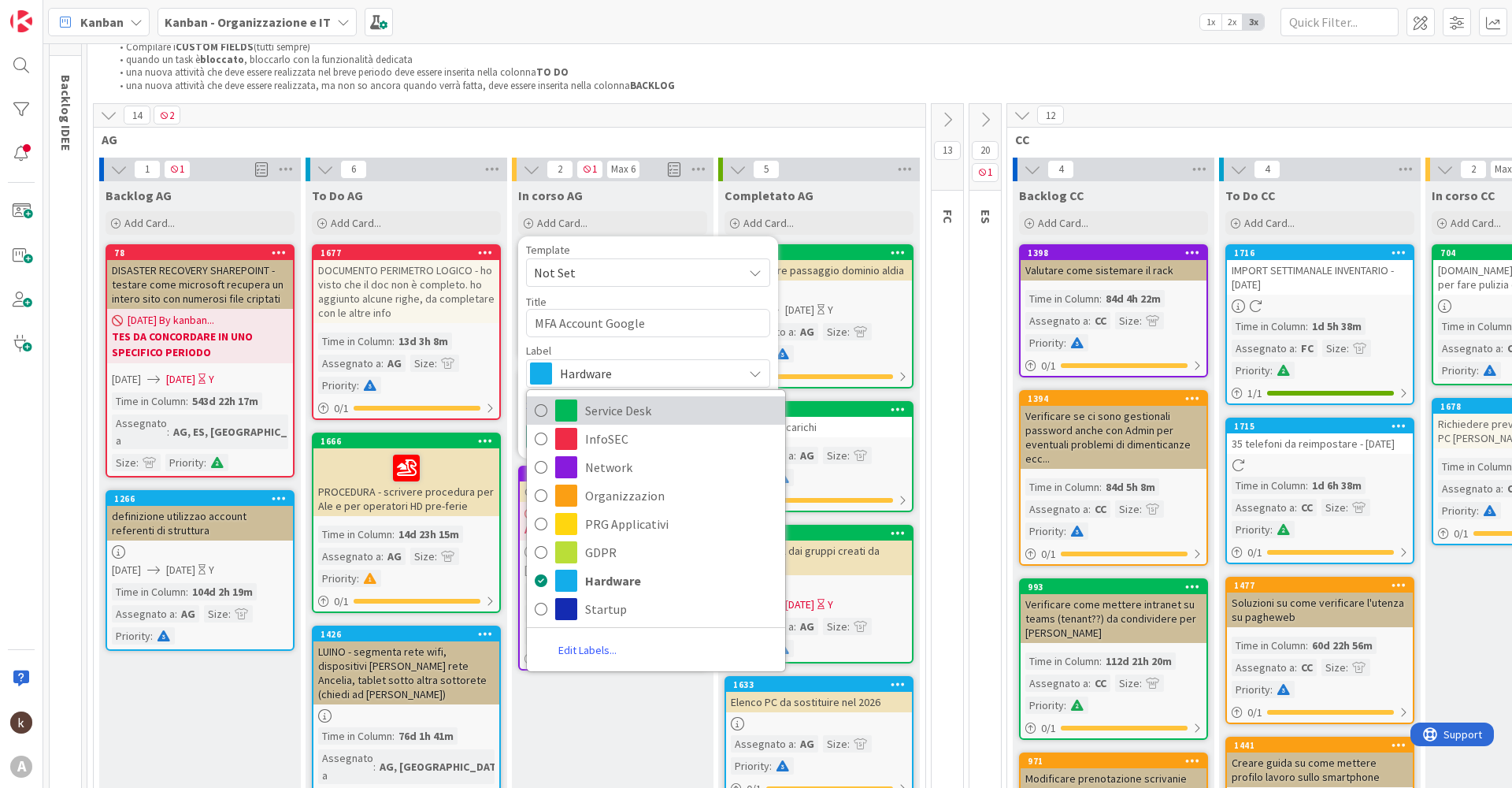
click at [639, 412] on span "Service Desk" at bounding box center [681, 410] width 192 height 23
type textarea "x"
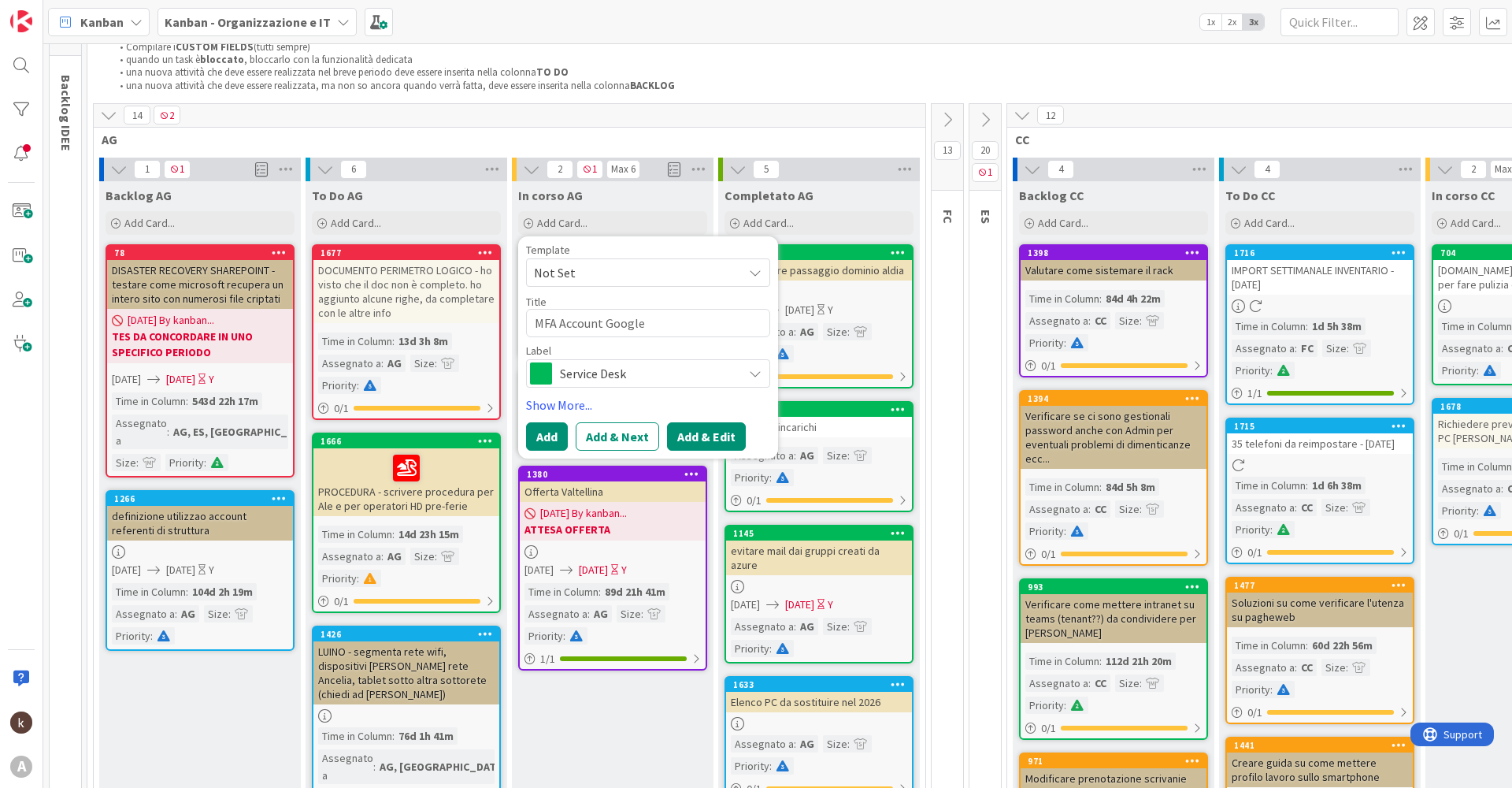
click at [699, 438] on button "Add & Edit" at bounding box center [706, 436] width 79 height 29
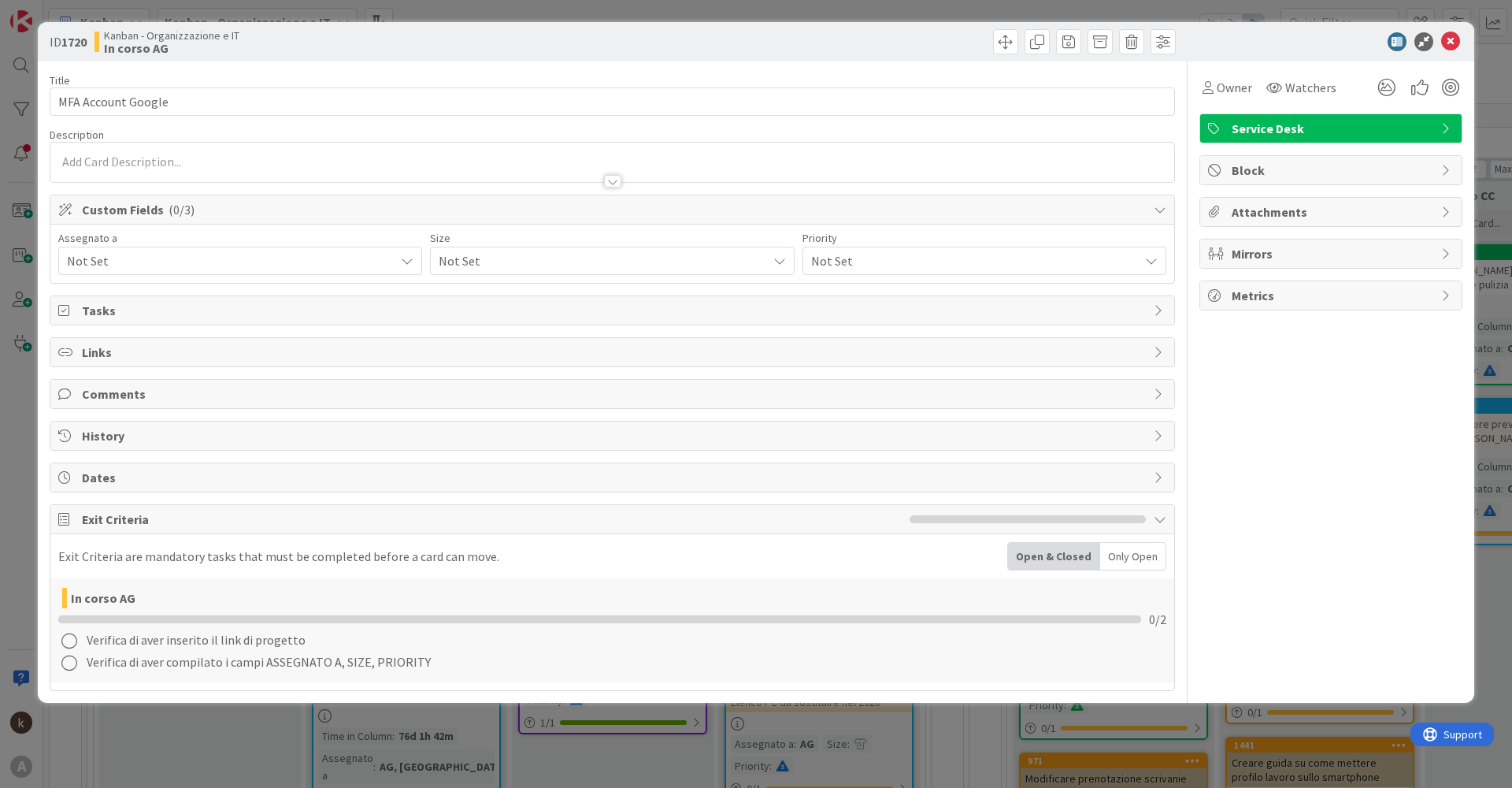
click at [136, 164] on div at bounding box center [612, 163] width 1124 height 40
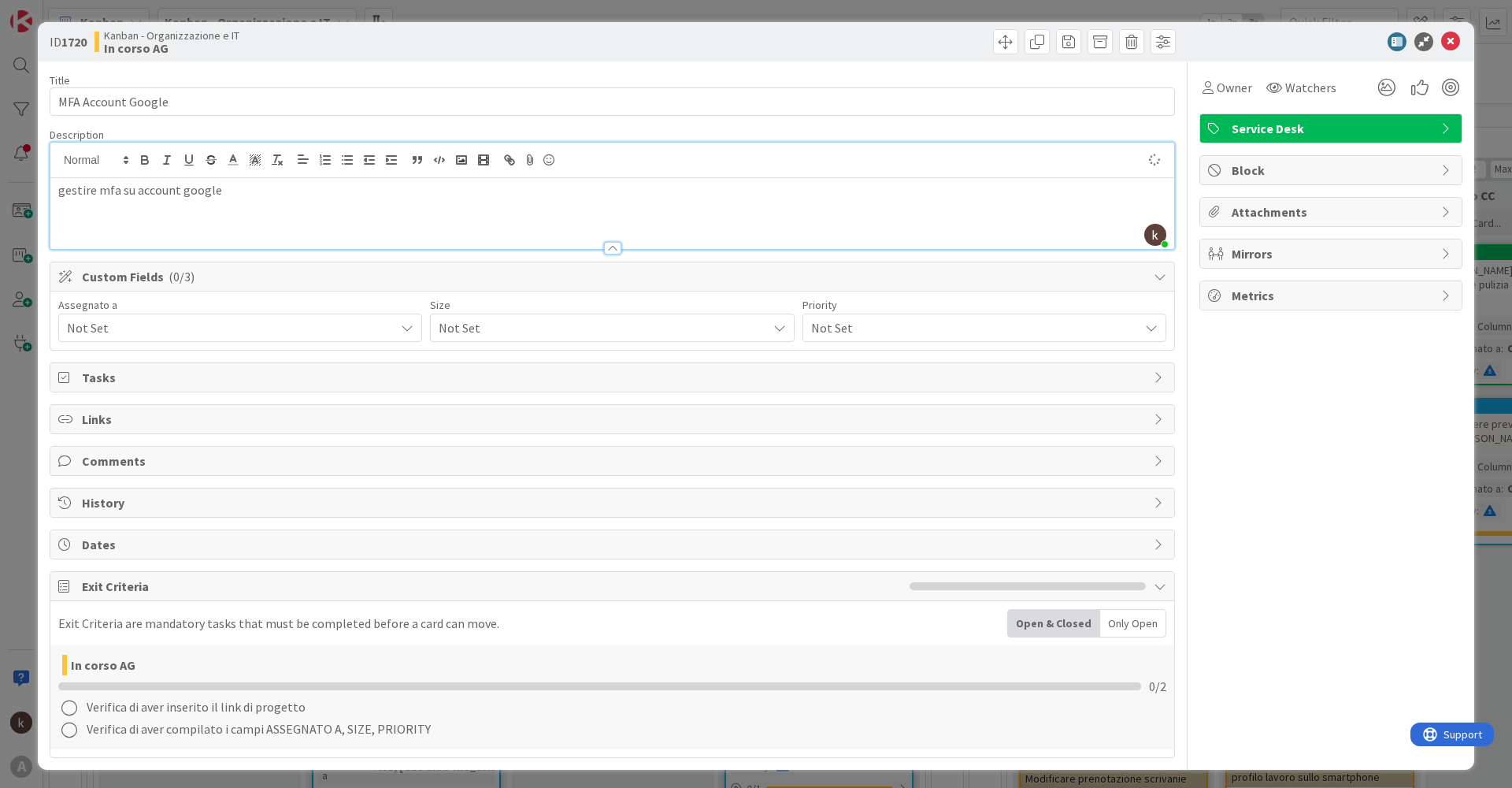
scroll to position [4, 0]
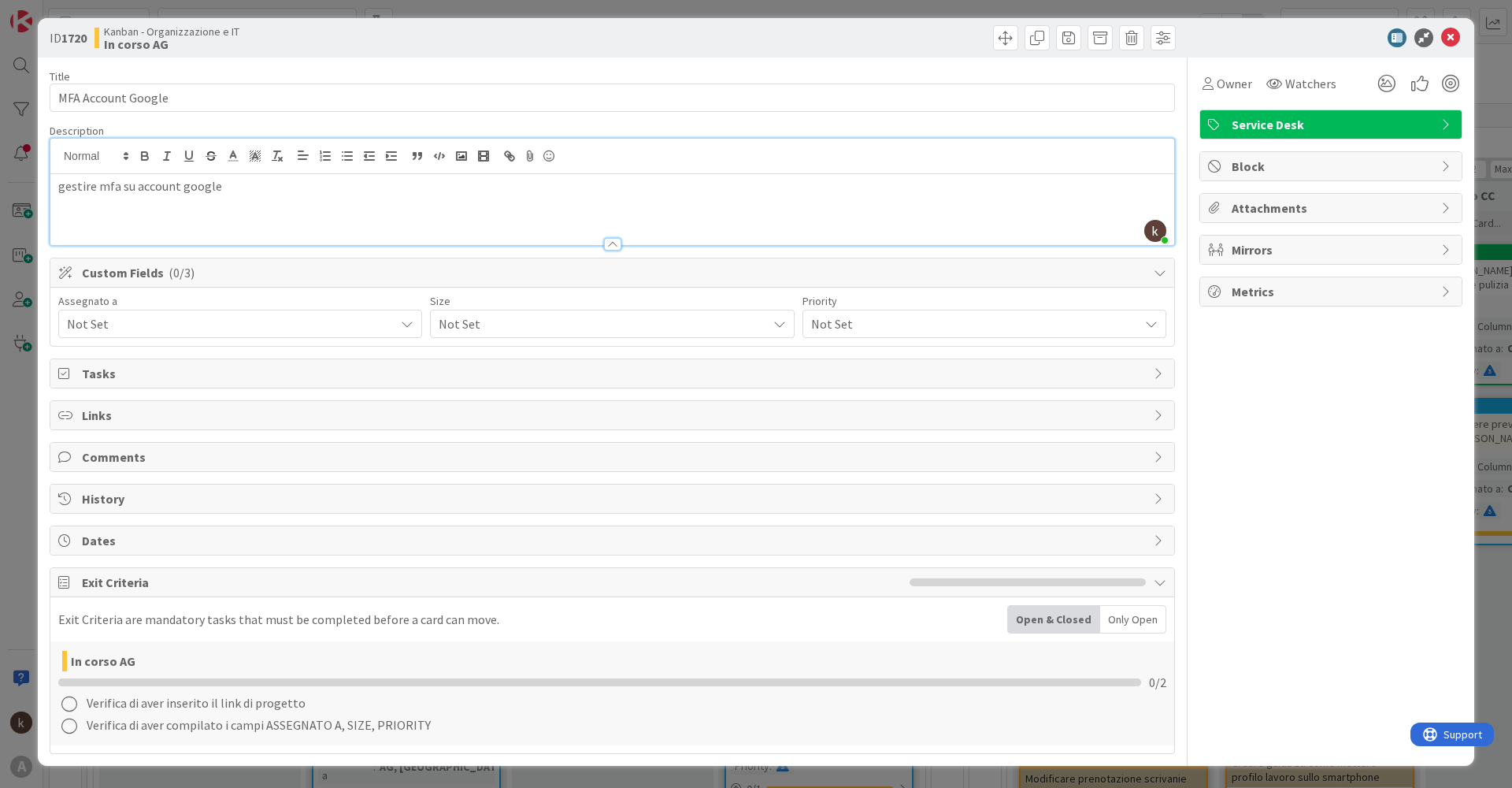
click at [172, 332] on span "Not Set" at bounding box center [230, 324] width 328 height 19
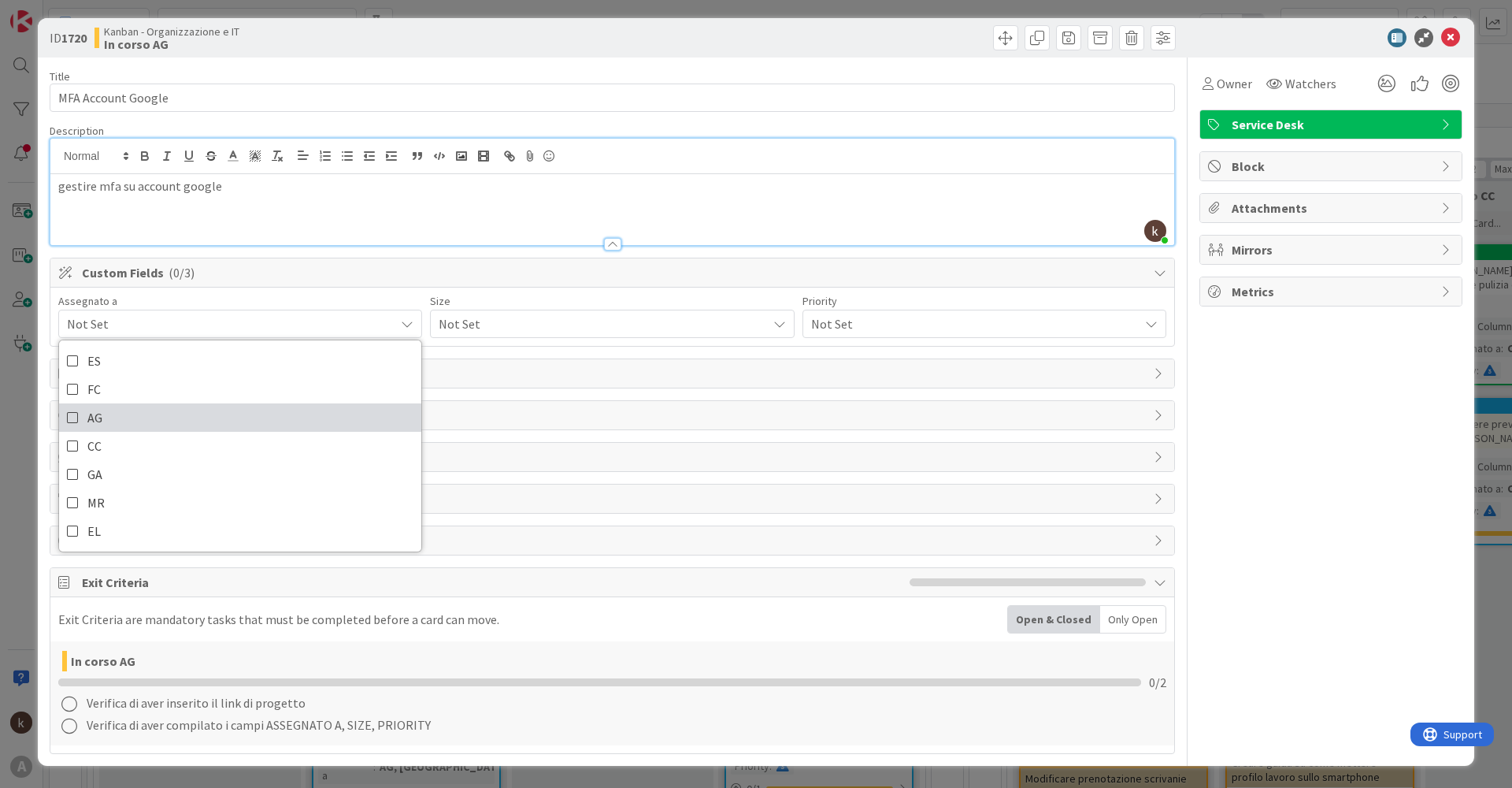
click at [70, 412] on icon at bounding box center [73, 417] width 13 height 23
click at [466, 334] on span "Not Set" at bounding box center [598, 324] width 320 height 22
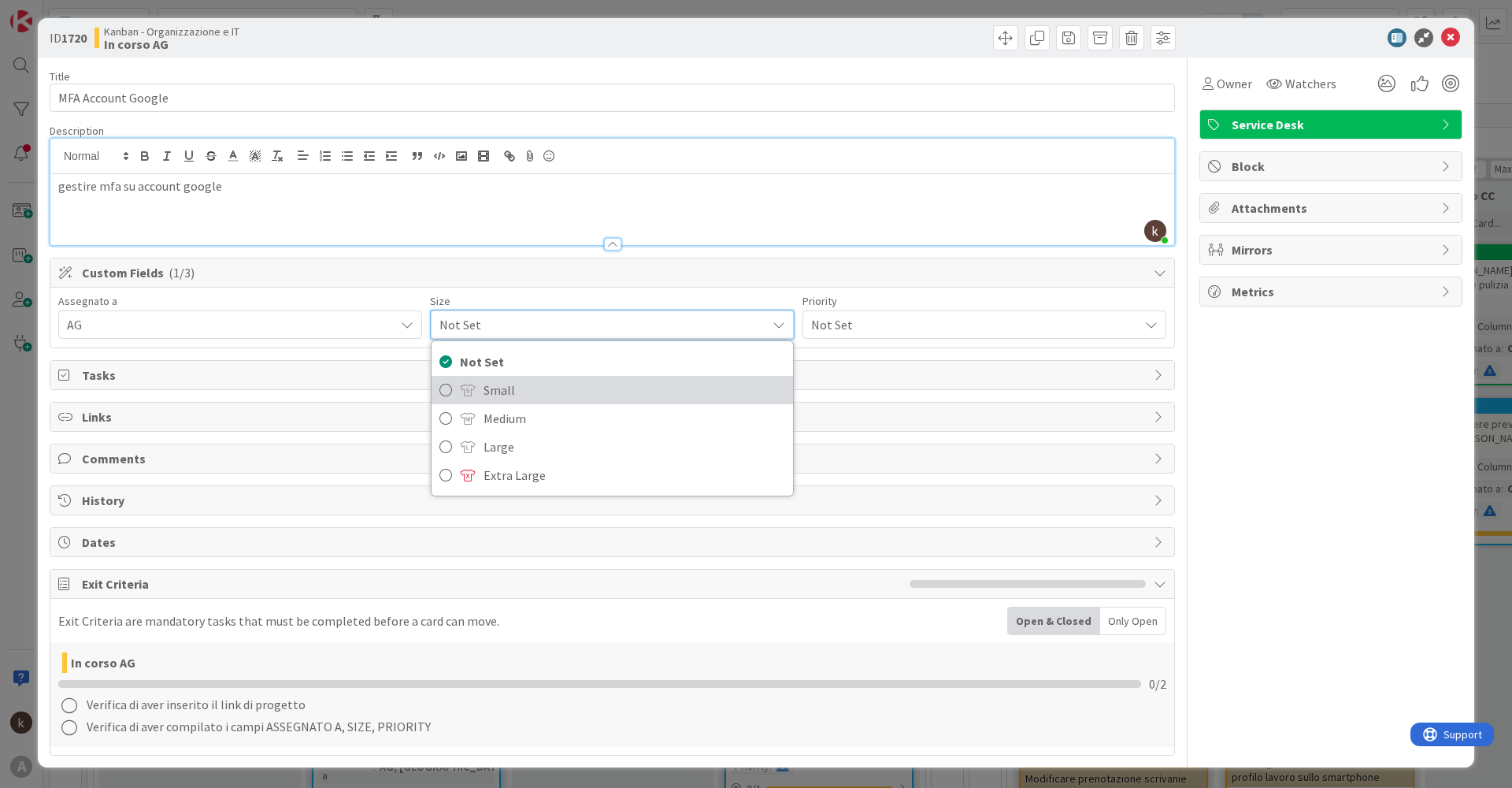
click at [473, 388] on link "Small" at bounding box center [611, 390] width 360 height 29
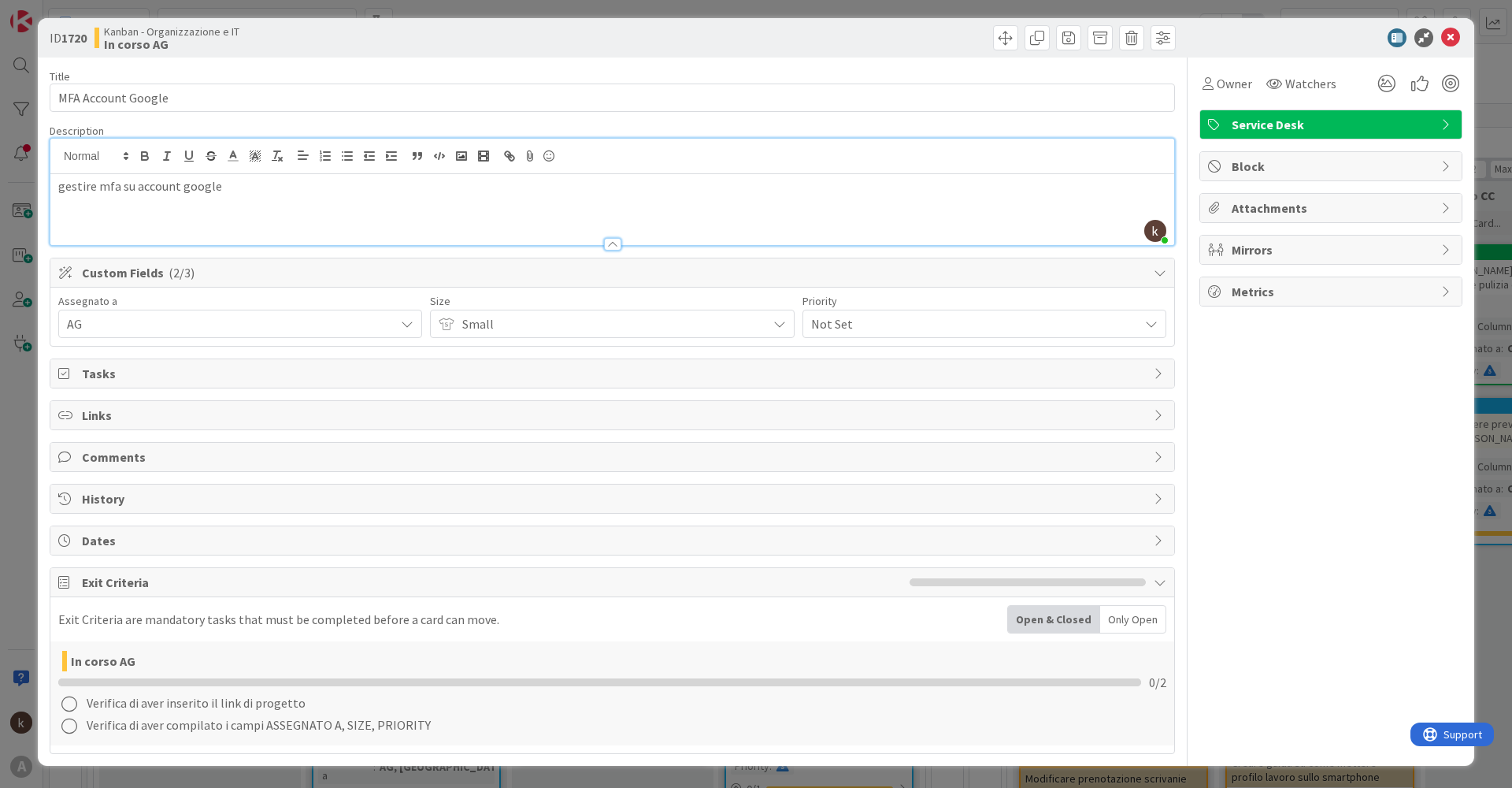
click at [802, 320] on div "Not Set" at bounding box center [984, 324] width 364 height 29
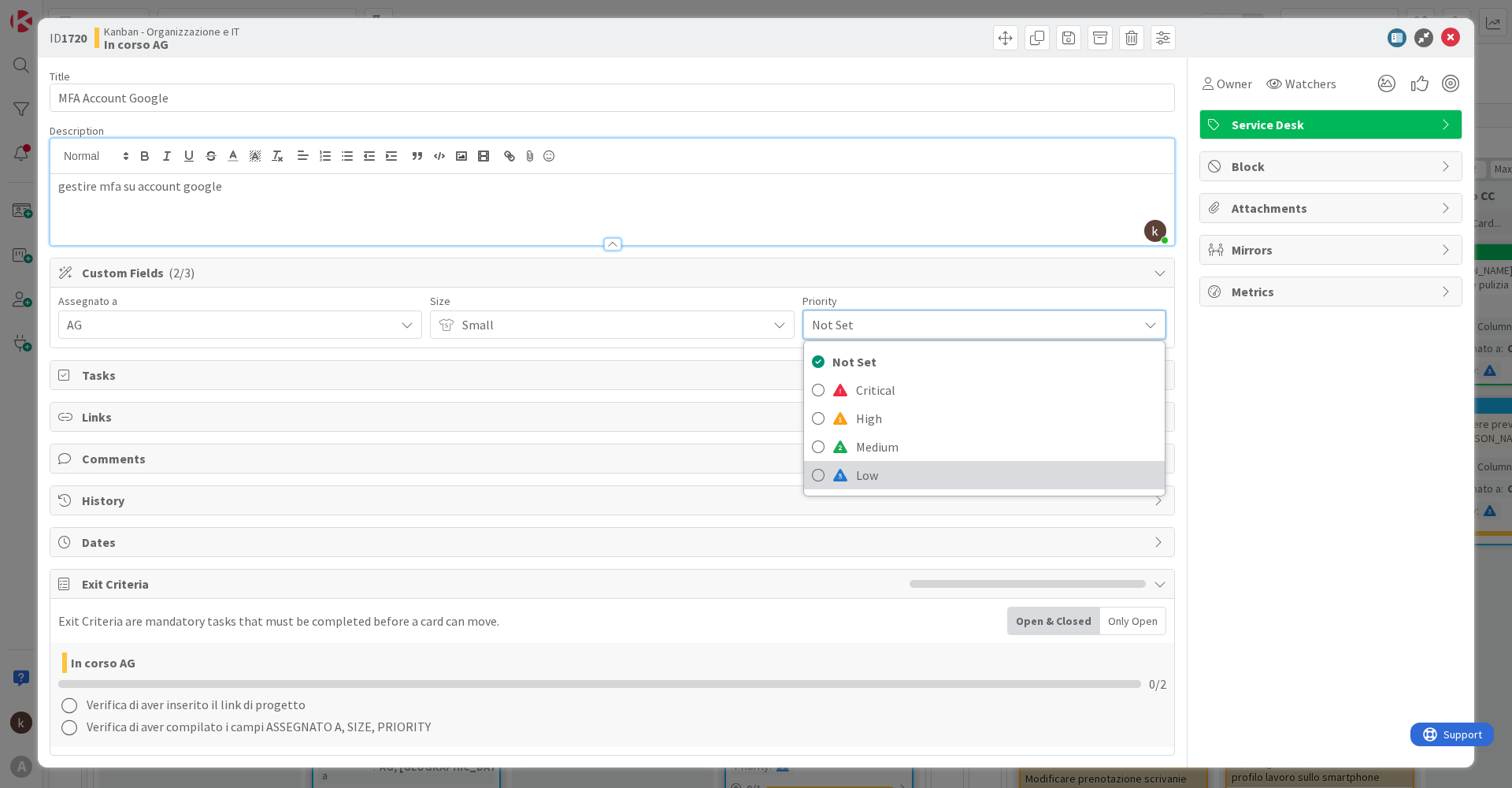
click at [856, 482] on span "Low" at bounding box center [1006, 475] width 301 height 23
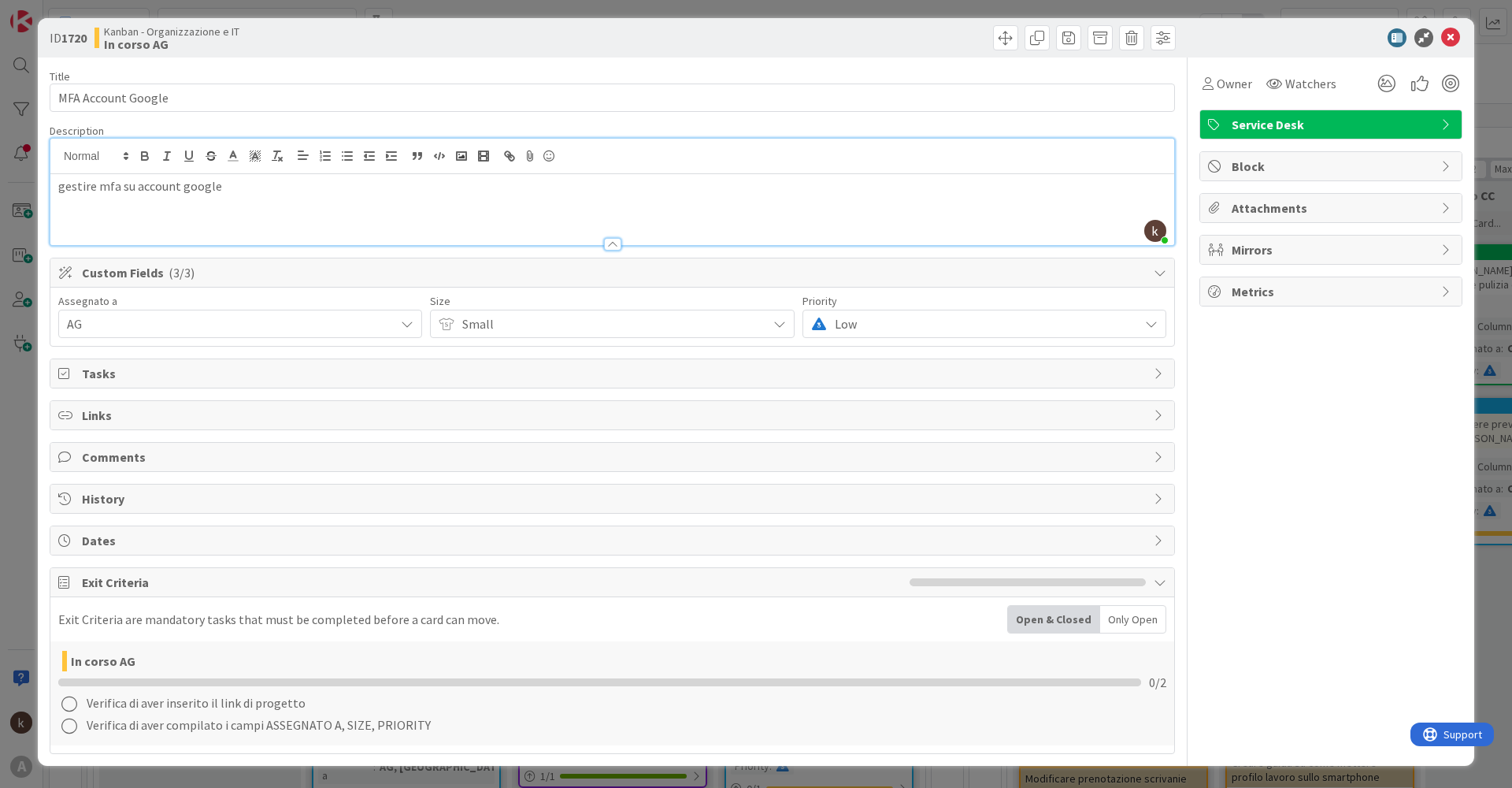
click at [420, 381] on span "Tasks" at bounding box center [614, 374] width 1064 height 19
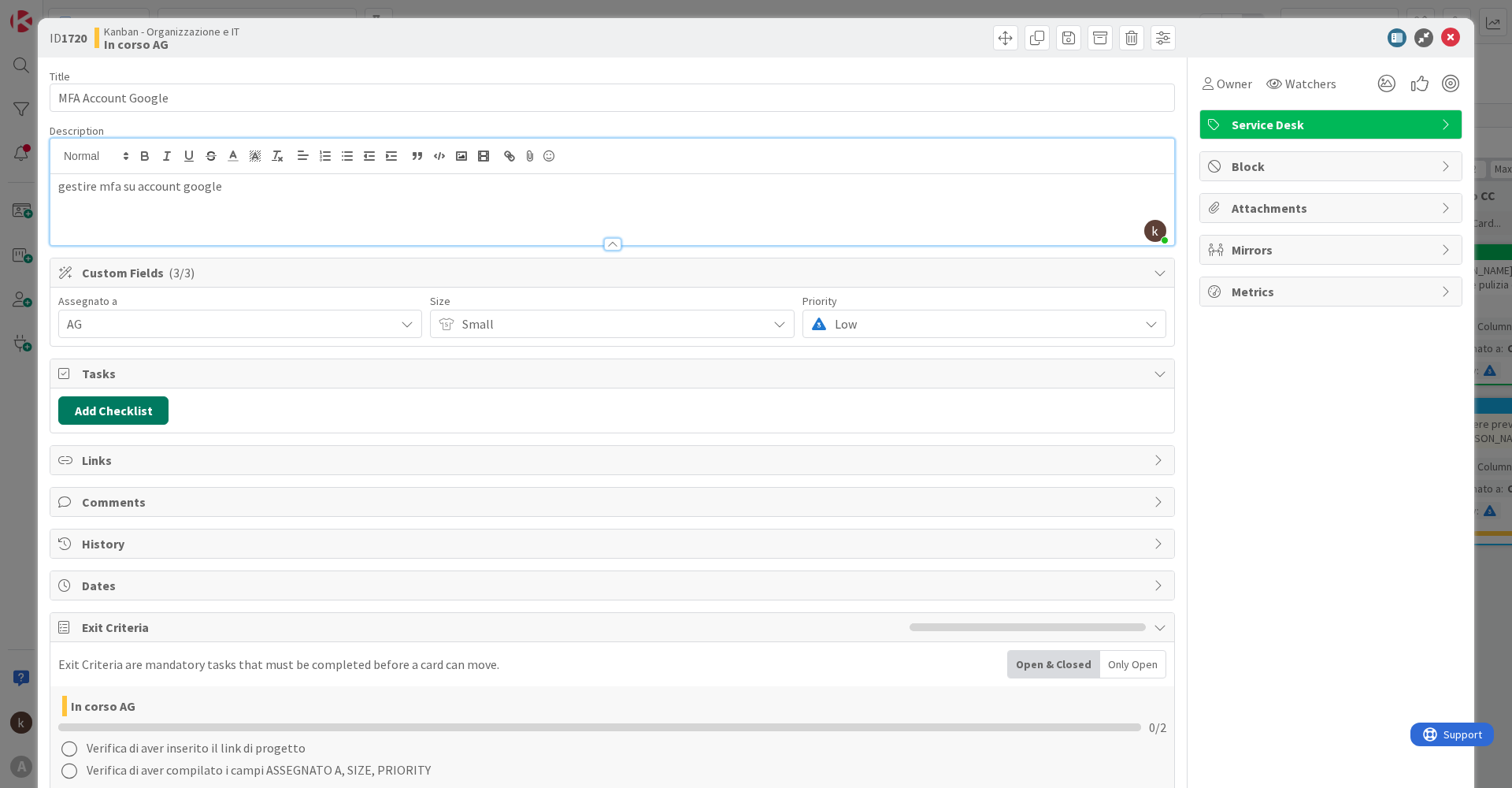
click at [89, 406] on button "Add Checklist" at bounding box center [113, 410] width 111 height 29
click at [269, 395] on div "Add Checklist Add Checklist Checklist Name (needed before adding tasks) 0 / 64 …" at bounding box center [612, 410] width 1124 height 44
click at [156, 460] on span "Links" at bounding box center [614, 460] width 1064 height 19
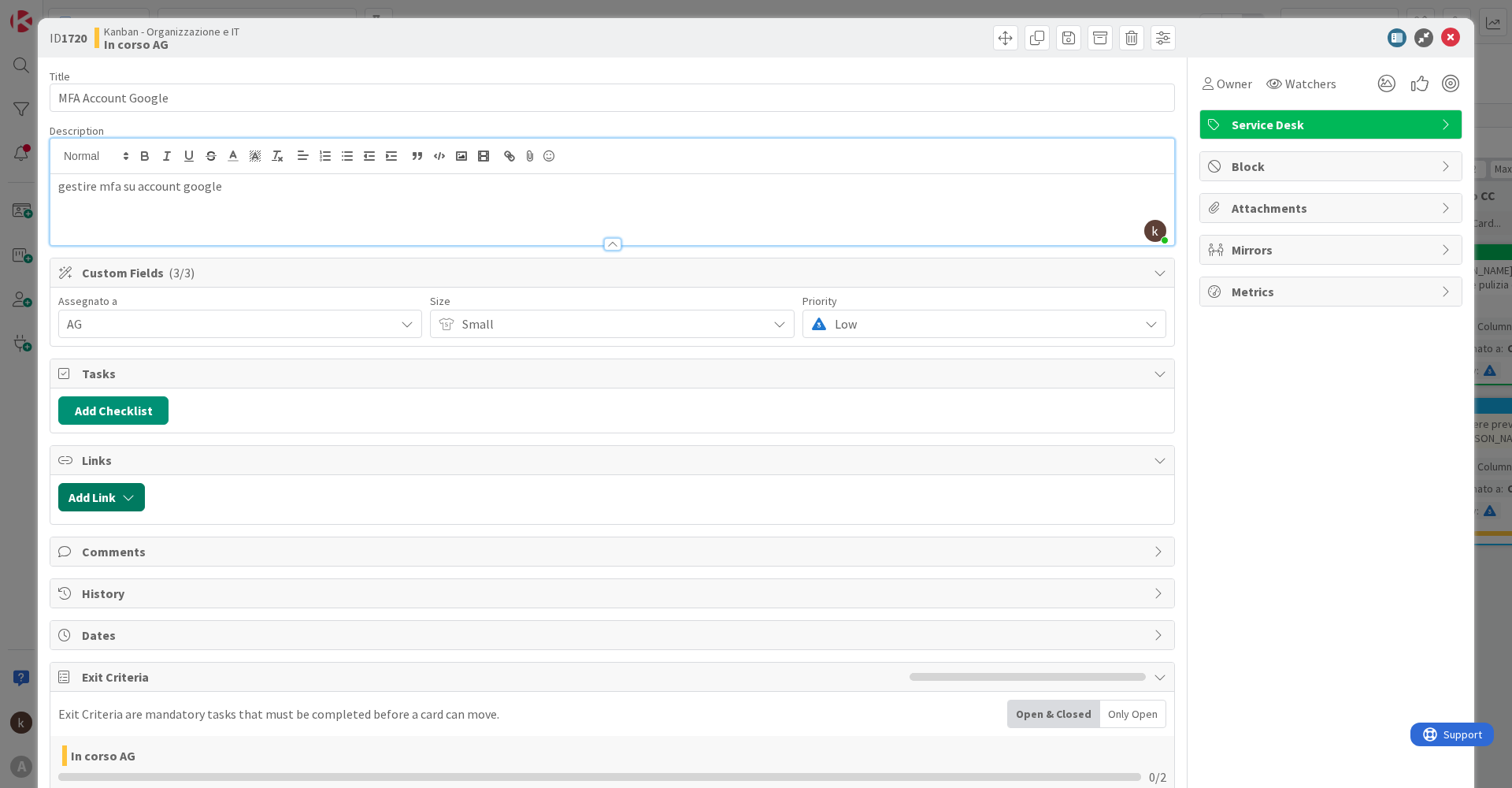
click at [121, 491] on button "Add Link" at bounding box center [101, 497] width 86 height 29
drag, startPoint x: 200, startPoint y: 599, endPoint x: 191, endPoint y: 604, distance: 10.3
click at [191, 604] on span "Current Board" at bounding box center [163, 595] width 176 height 22
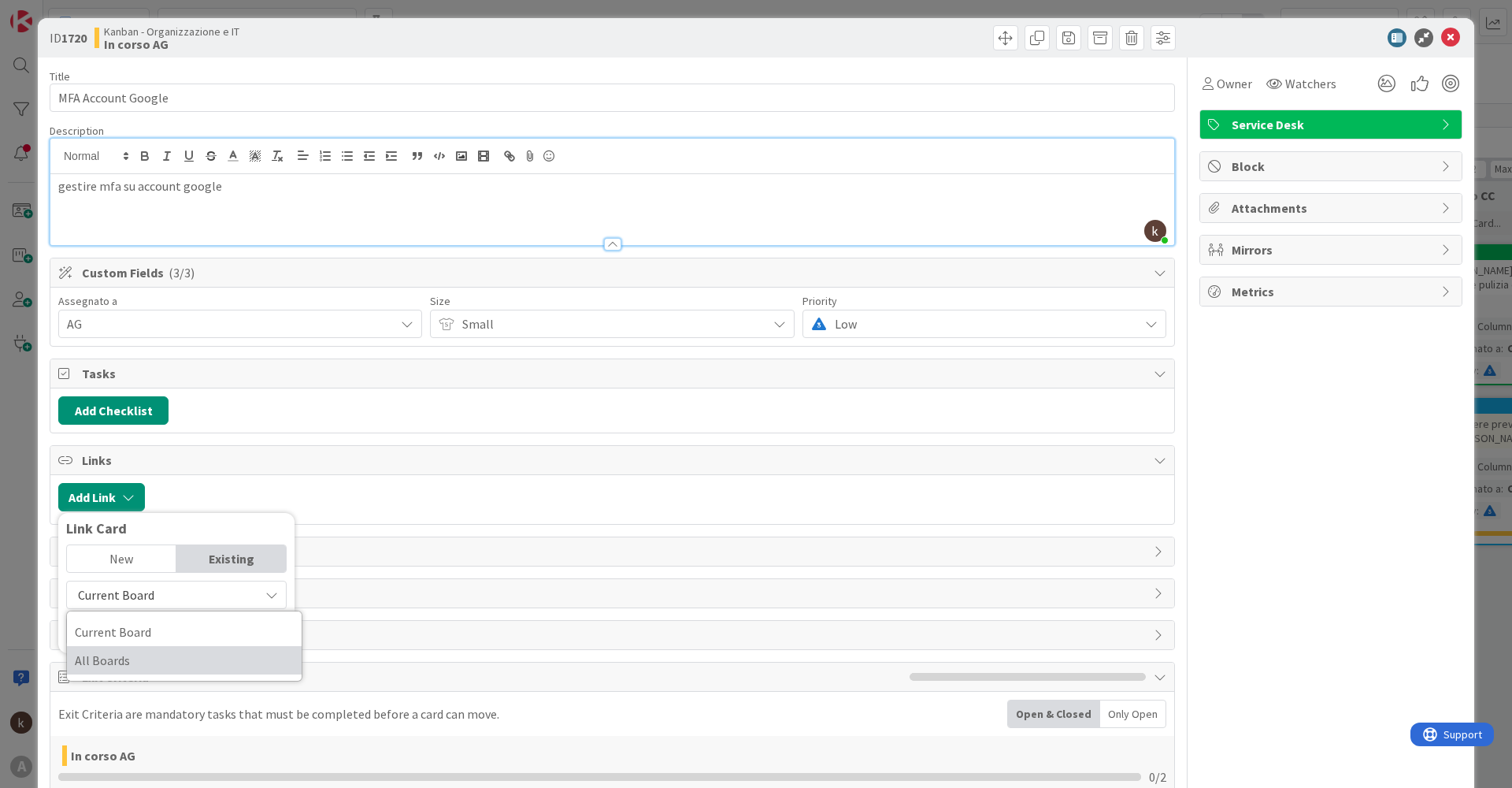
click at [119, 655] on span "All Boards" at bounding box center [184, 660] width 219 height 23
click at [146, 631] on input "text" at bounding box center [176, 631] width 220 height 29
type input "2"
type input "t"
type input "a"
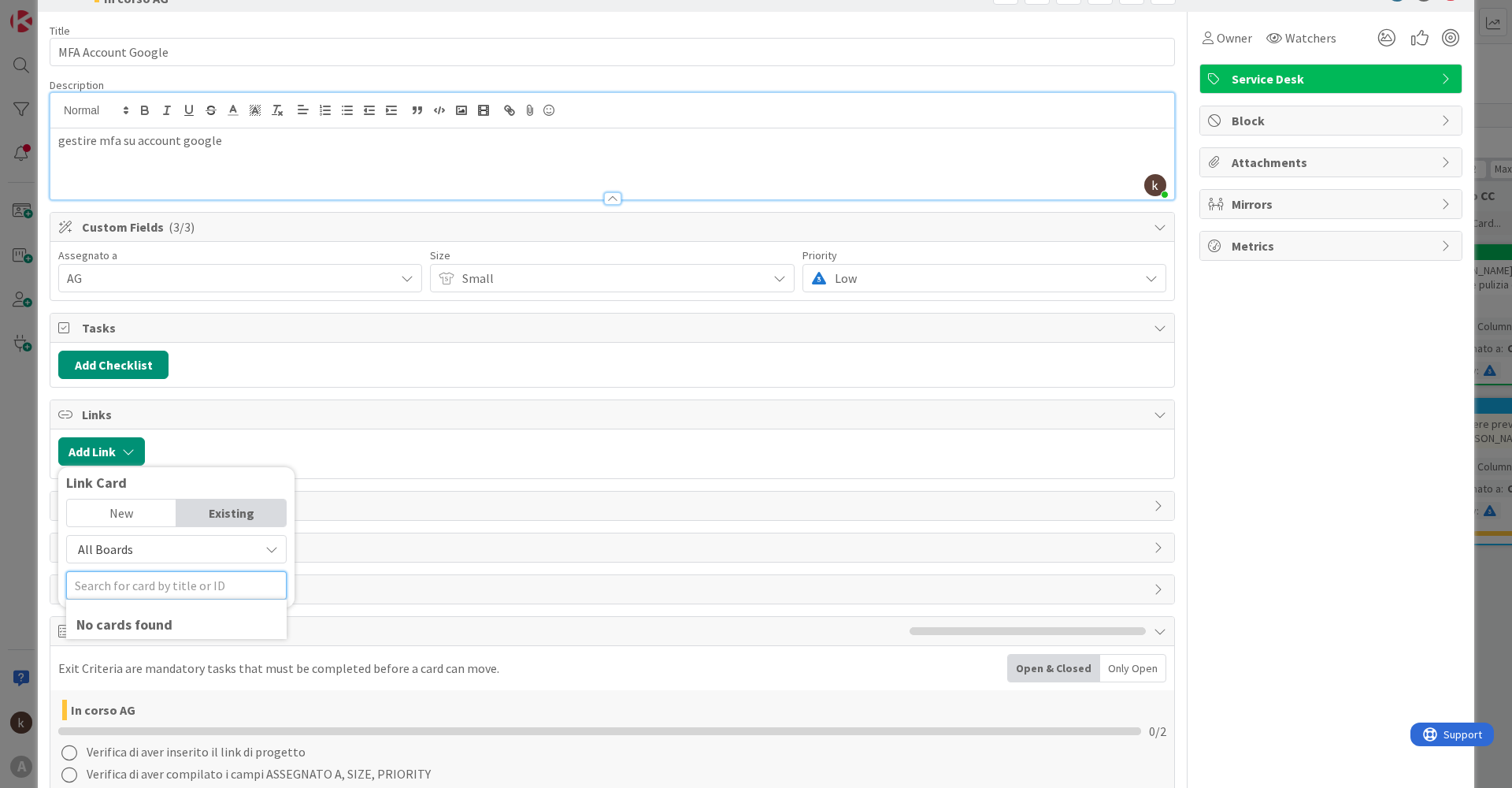
scroll to position [99, 0]
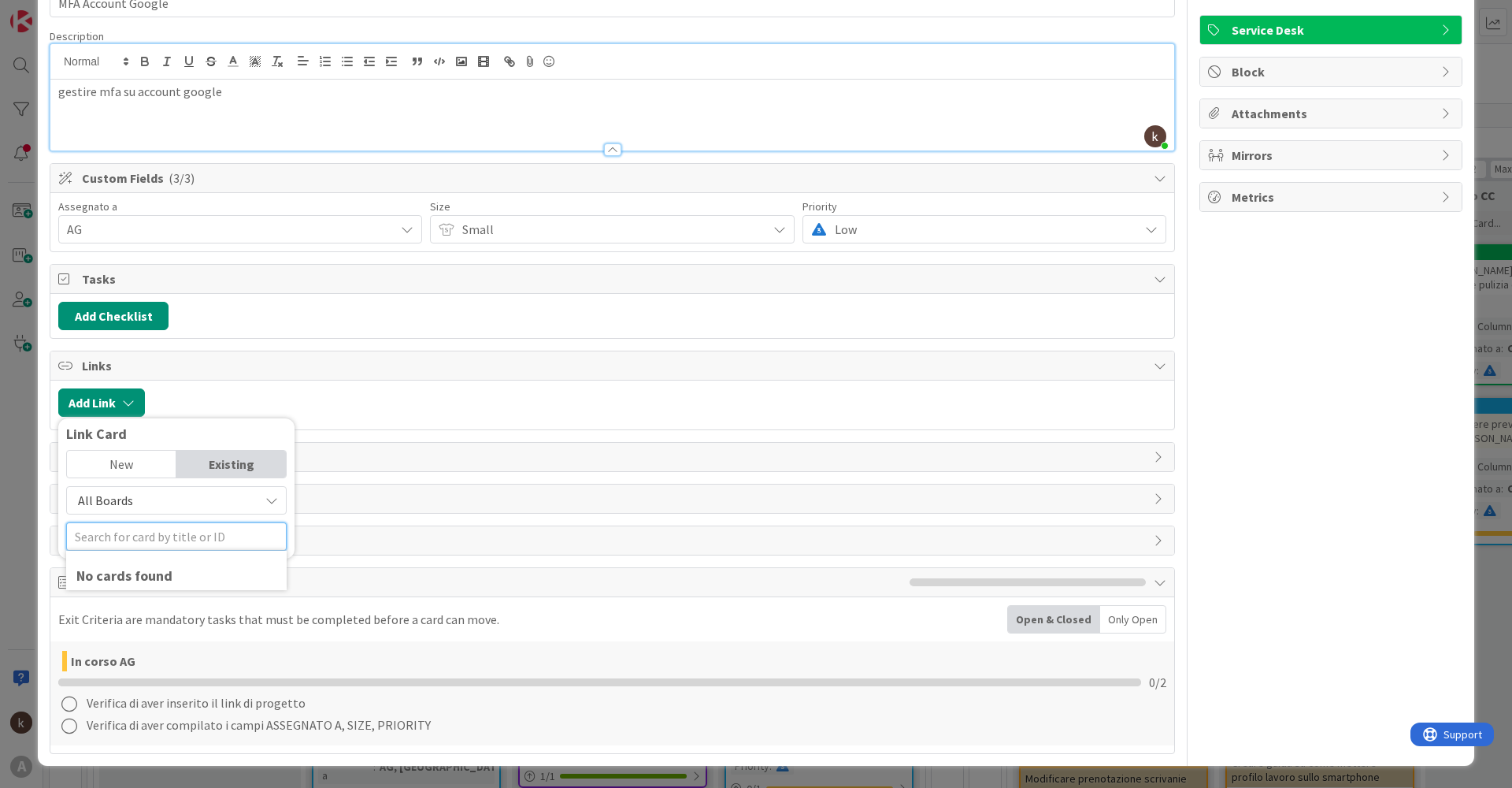
click at [191, 537] on input "text" at bounding box center [176, 536] width 220 height 29
type input "2"
click at [178, 507] on span "All Boards" at bounding box center [163, 501] width 176 height 22
click at [144, 533] on span "Current Board" at bounding box center [184, 537] width 219 height 23
click at [144, 507] on span "Current Board" at bounding box center [116, 500] width 76 height 16
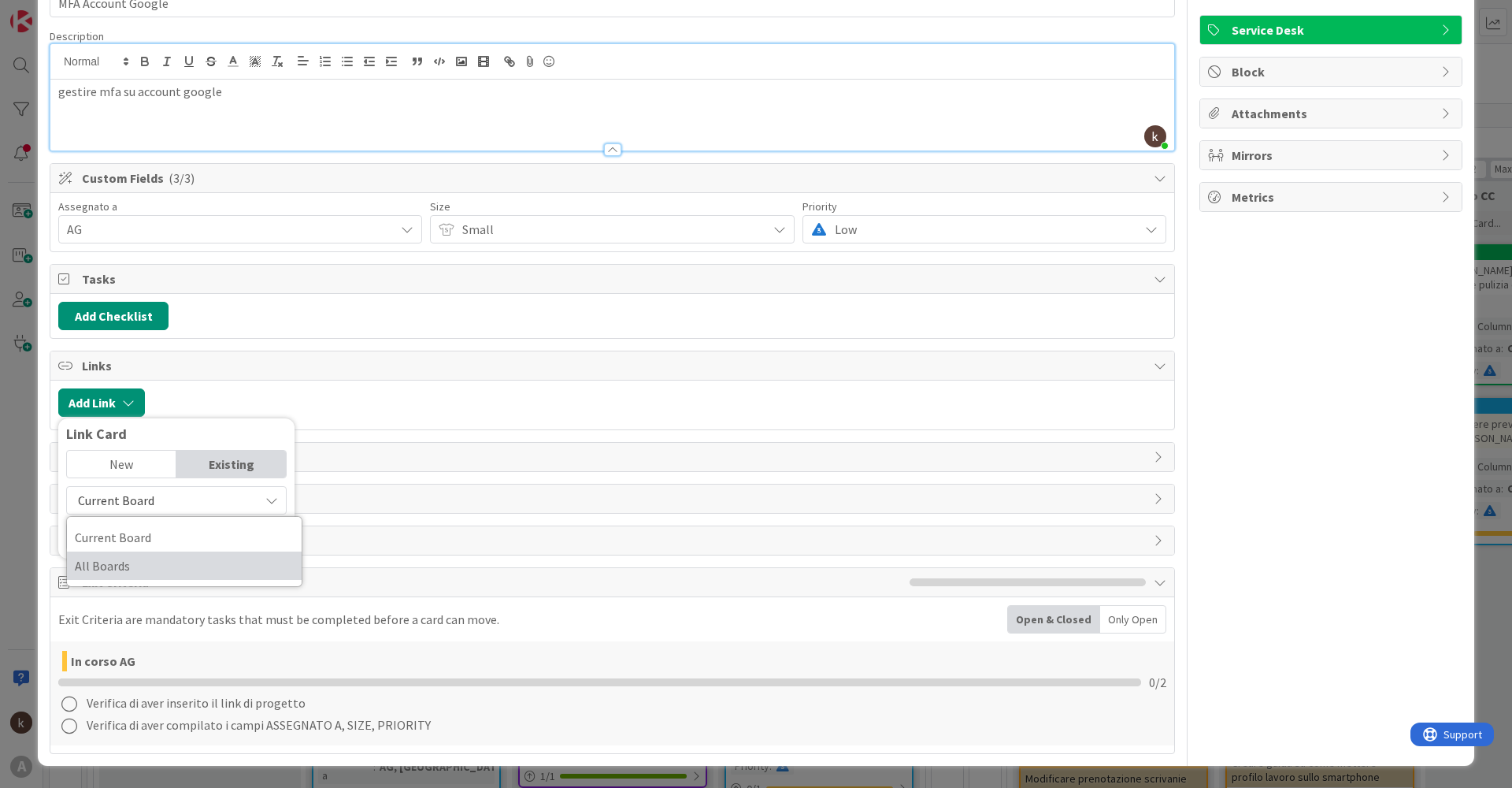
click at [146, 571] on span "All Boards" at bounding box center [184, 565] width 219 height 23
click at [152, 535] on input "text" at bounding box center [176, 536] width 220 height 29
click at [100, 466] on div "New" at bounding box center [121, 464] width 110 height 27
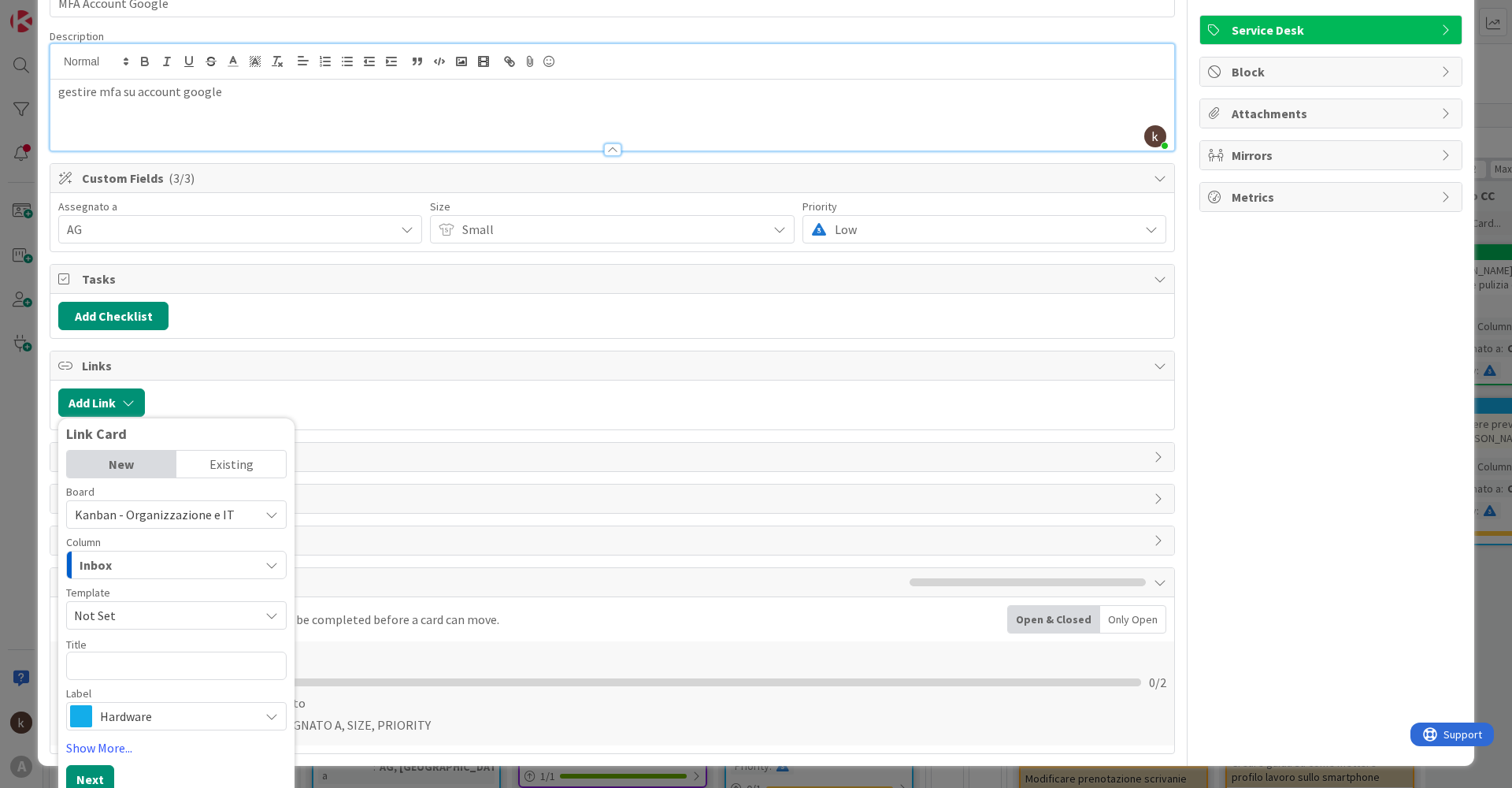
click at [265, 464] on div "Existing" at bounding box center [231, 464] width 110 height 27
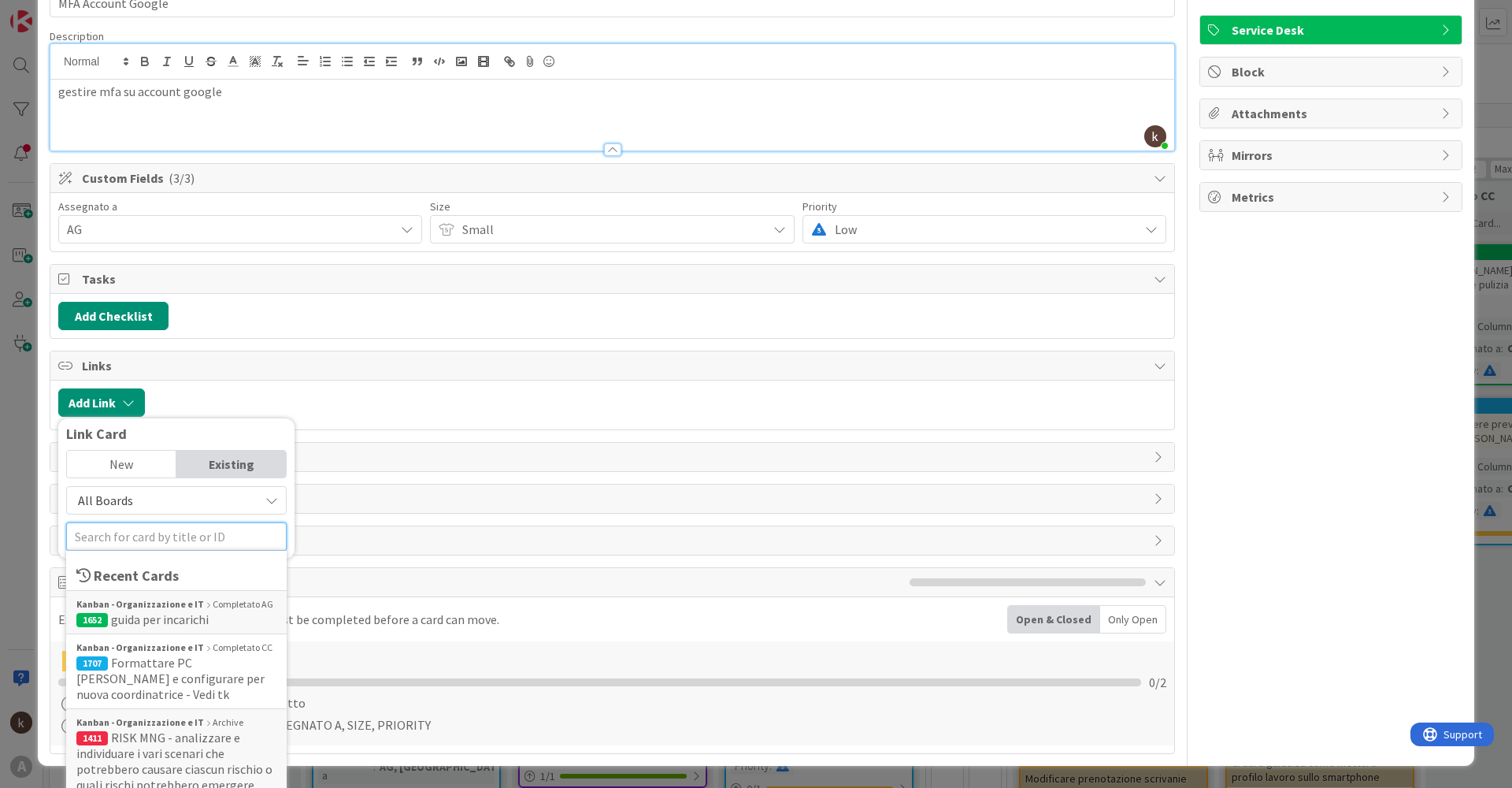
click at [208, 529] on input "text" at bounding box center [176, 536] width 220 height 29
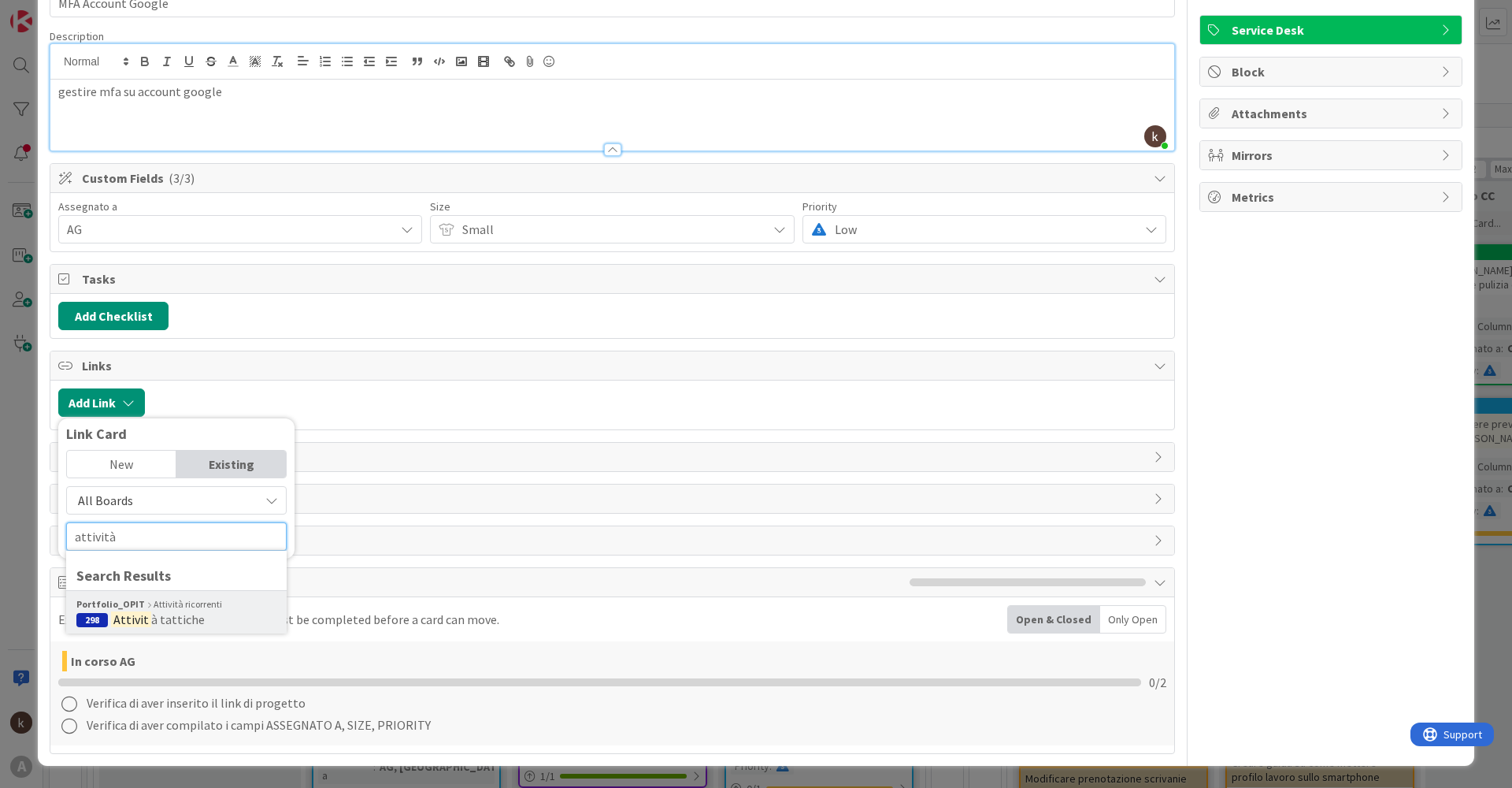
type input "attività"
click at [146, 627] on div "Portfolio_OPIT Attività ricorrenti 298 Attivit à tattiche" at bounding box center [176, 612] width 220 height 43
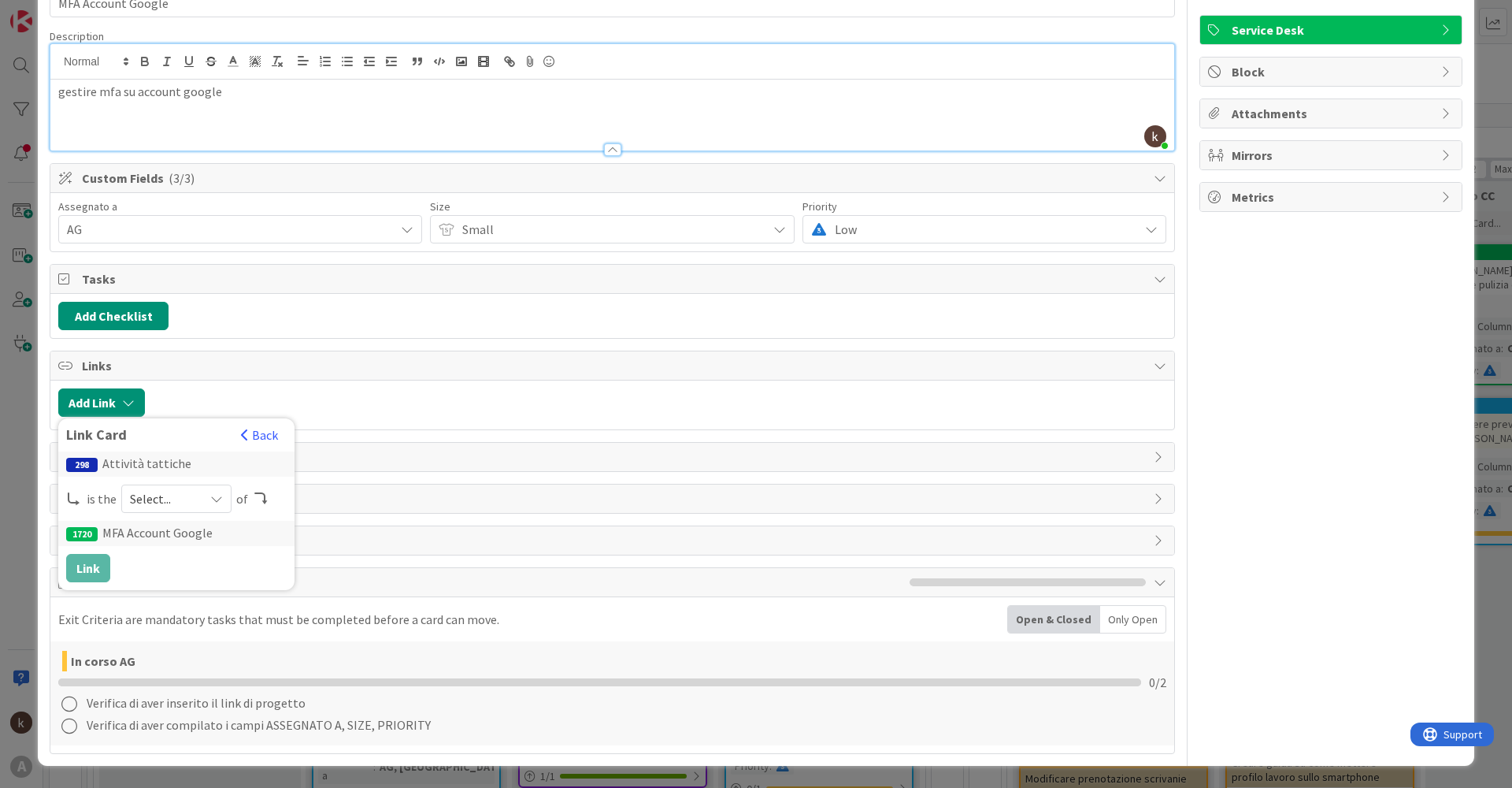
click at [195, 503] on div "Select..." at bounding box center [176, 498] width 111 height 29
click at [193, 539] on span "parent" at bounding box center [260, 535] width 178 height 23
click at [101, 569] on button "Link" at bounding box center [88, 567] width 44 height 29
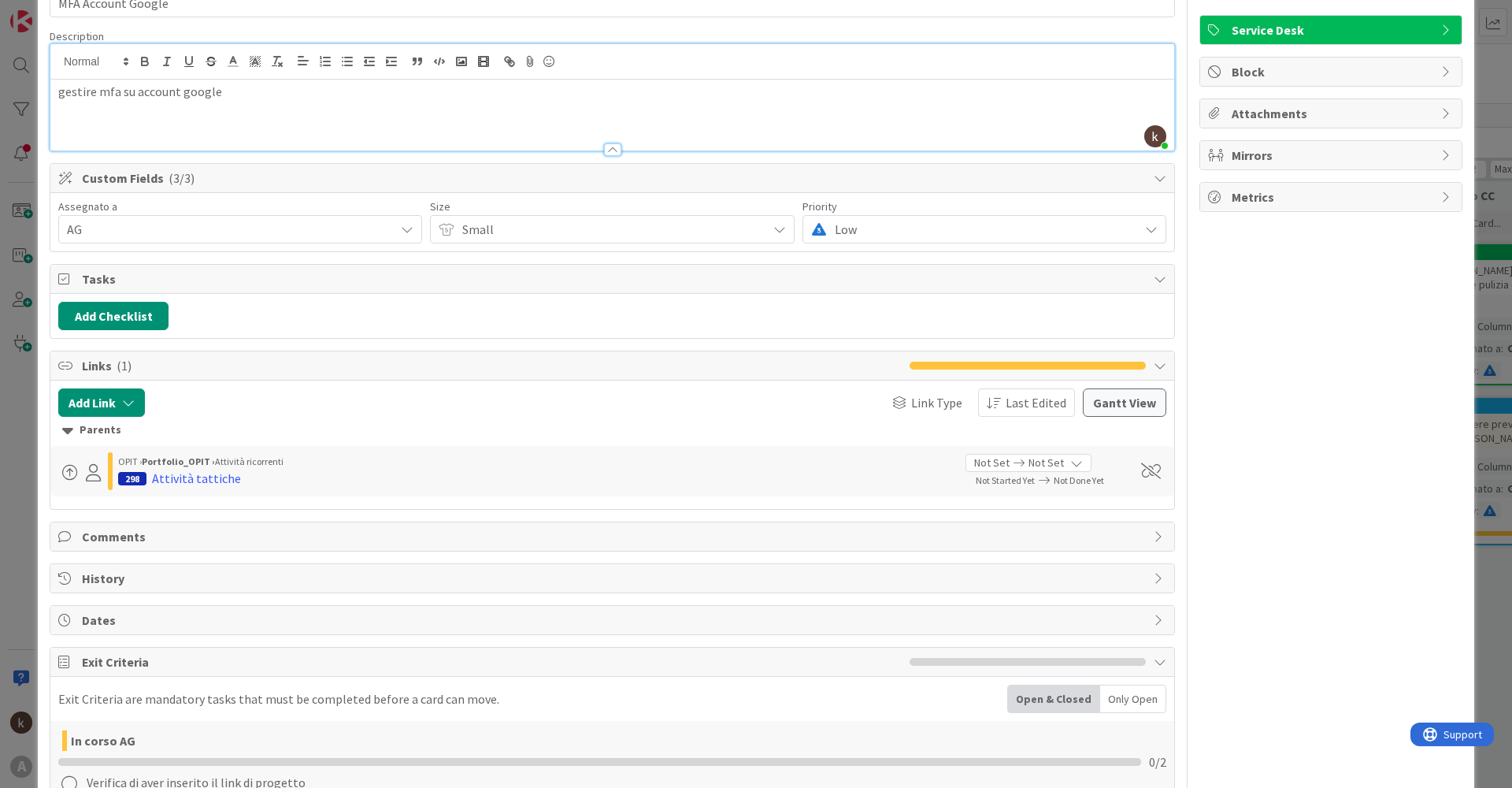
scroll to position [0, 0]
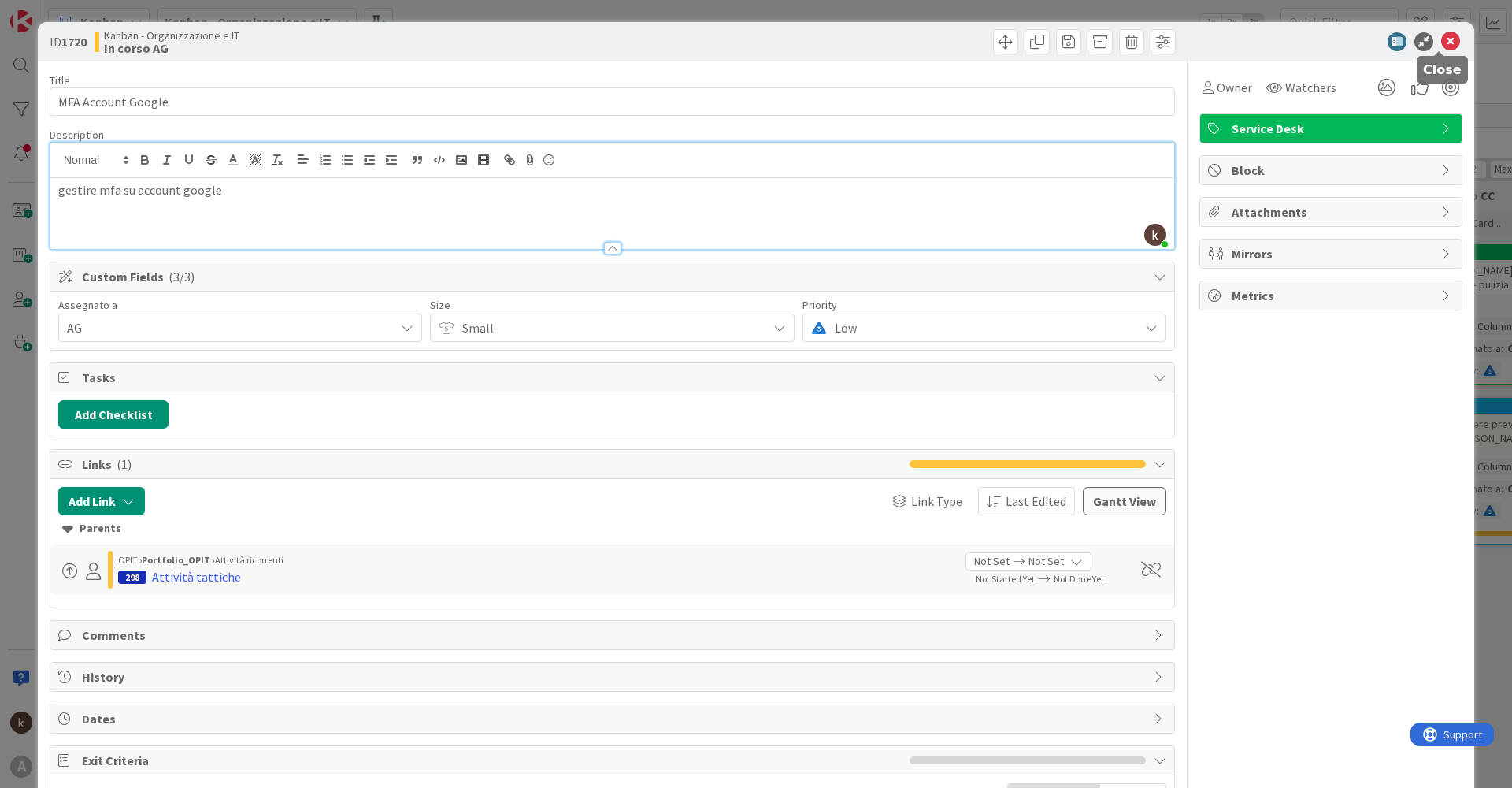
click at [1441, 40] on icon at bounding box center [1451, 42] width 19 height 19
